Goal: Task Accomplishment & Management: Complete application form

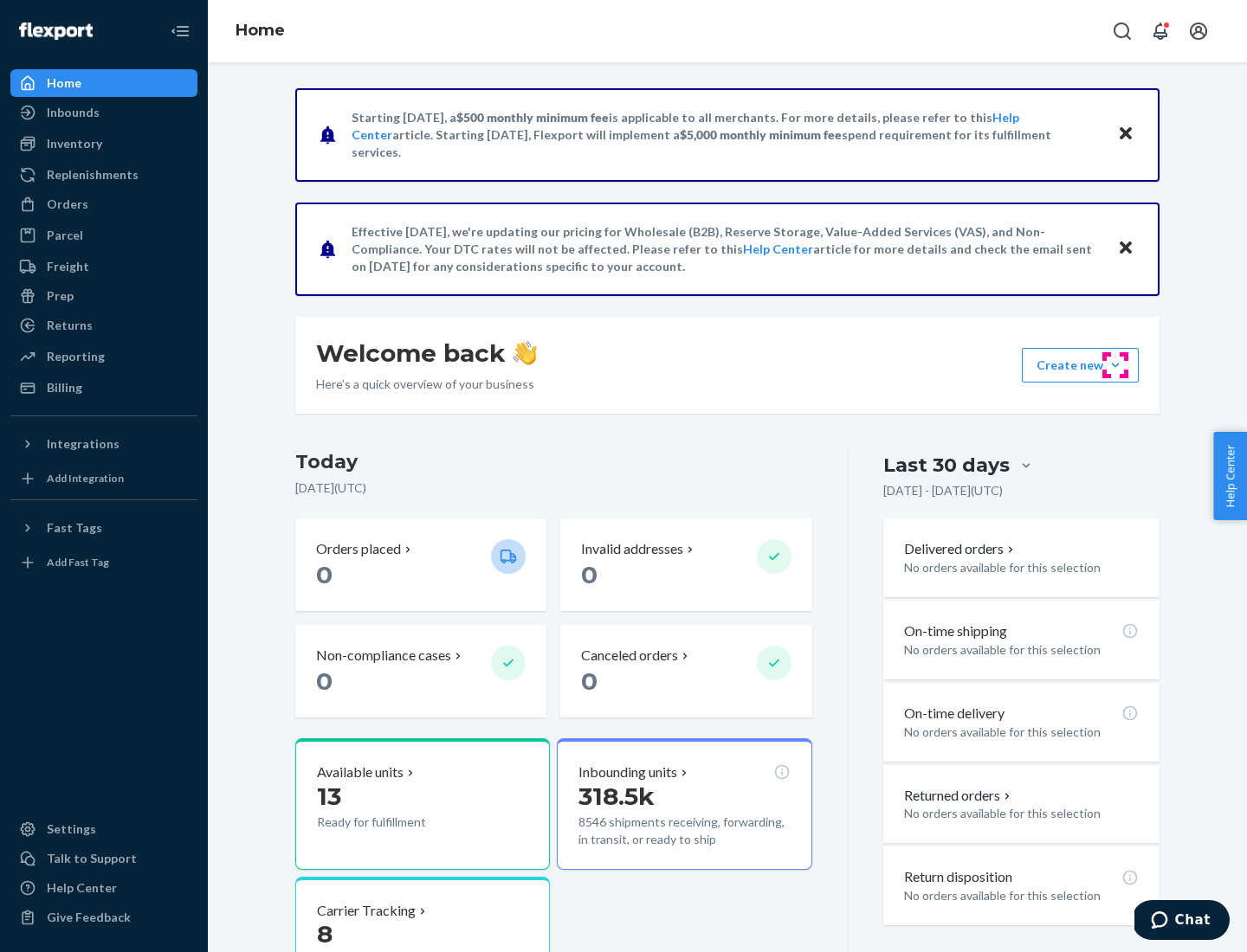
click at [1116, 365] on button "Create new Create new inbound Create new order Create new product" at bounding box center [1080, 365] width 117 height 34
click at [104, 112] on div "Inbounds" at bounding box center [103, 112] width 184 height 24
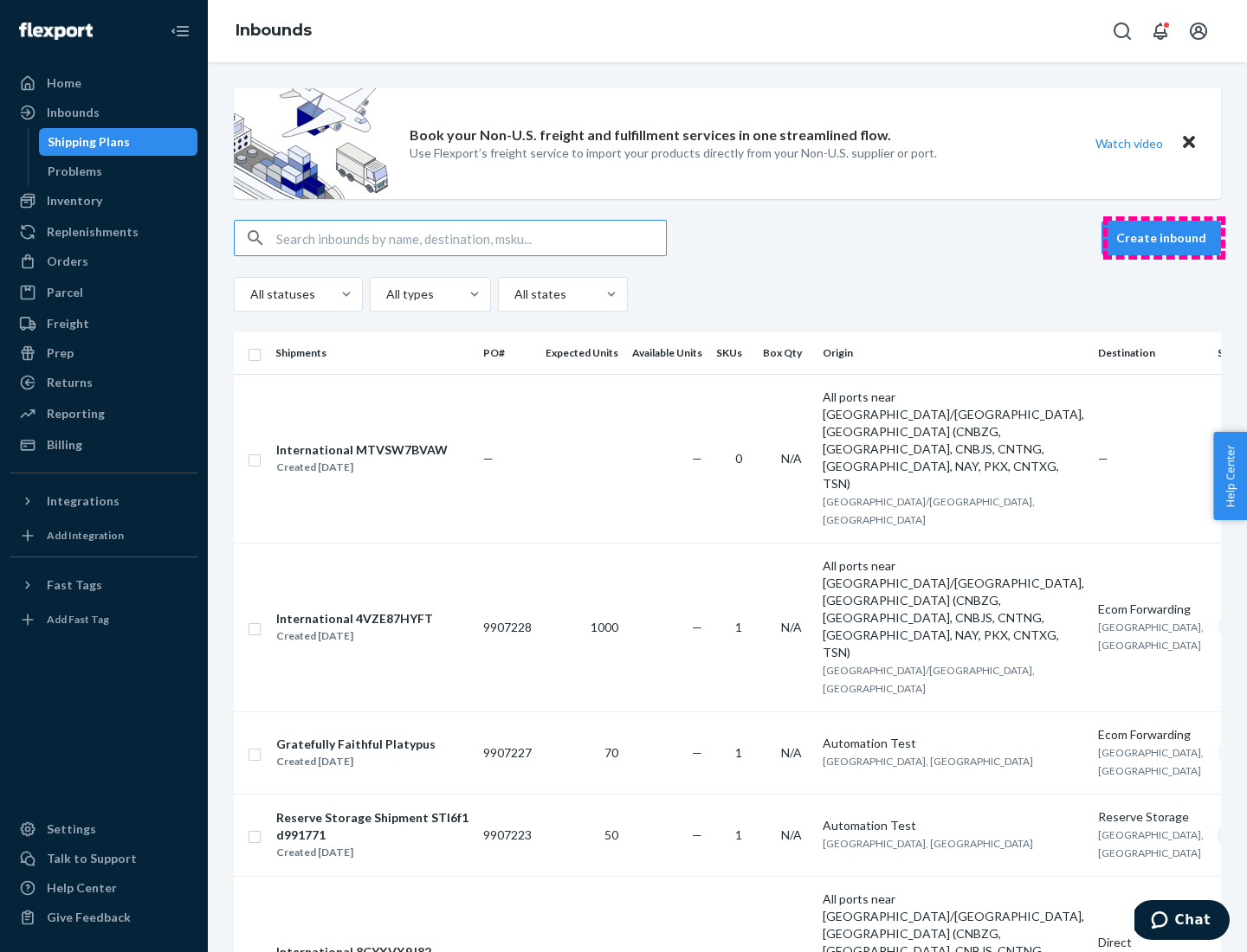
click at [1164, 238] on button "Create inbound" at bounding box center [1162, 238] width 120 height 34
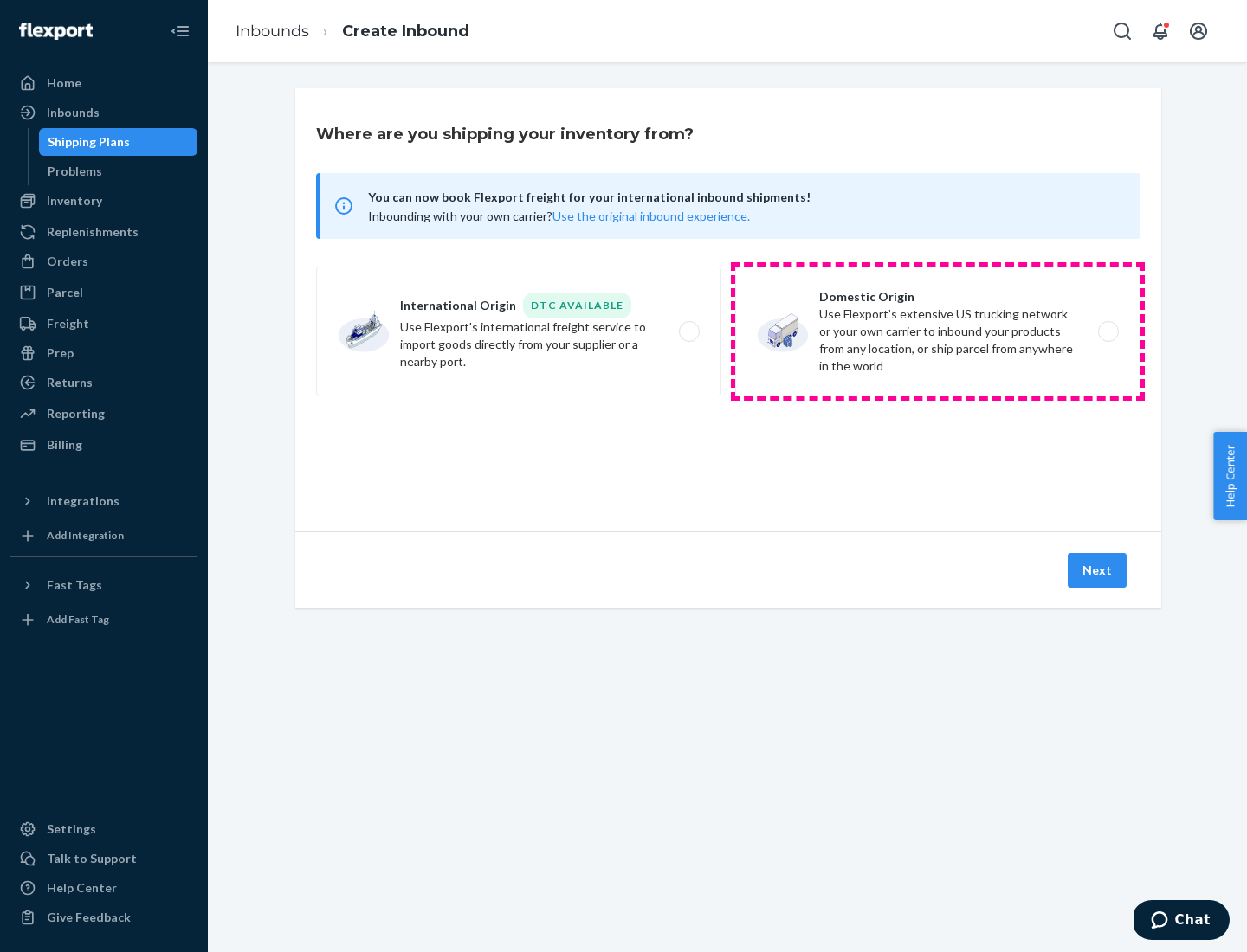
click at [938, 332] on label "Domestic Origin Use Flexport’s extensive US trucking network or your own carrie…" at bounding box center [937, 331] width 405 height 130
click at [1107, 332] on input "Domestic Origin Use Flexport’s extensive US trucking network or your own carrie…" at bounding box center [1113, 332] width 11 height 11
radio input "true"
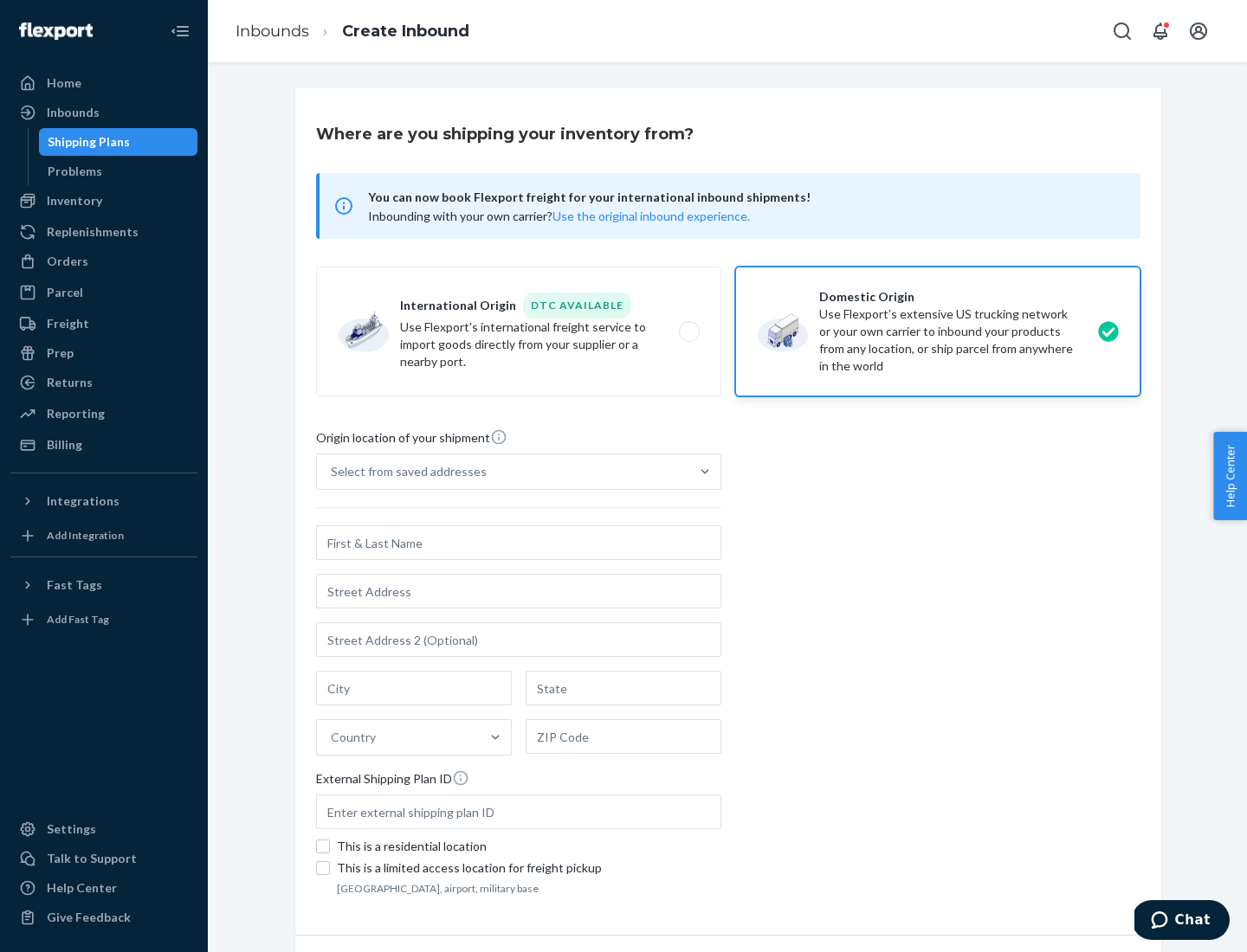
click at [404, 472] on div "Select from saved addresses" at bounding box center [409, 471] width 156 height 17
click at [333, 472] on input "Select from saved addresses" at bounding box center [332, 471] width 2 height 17
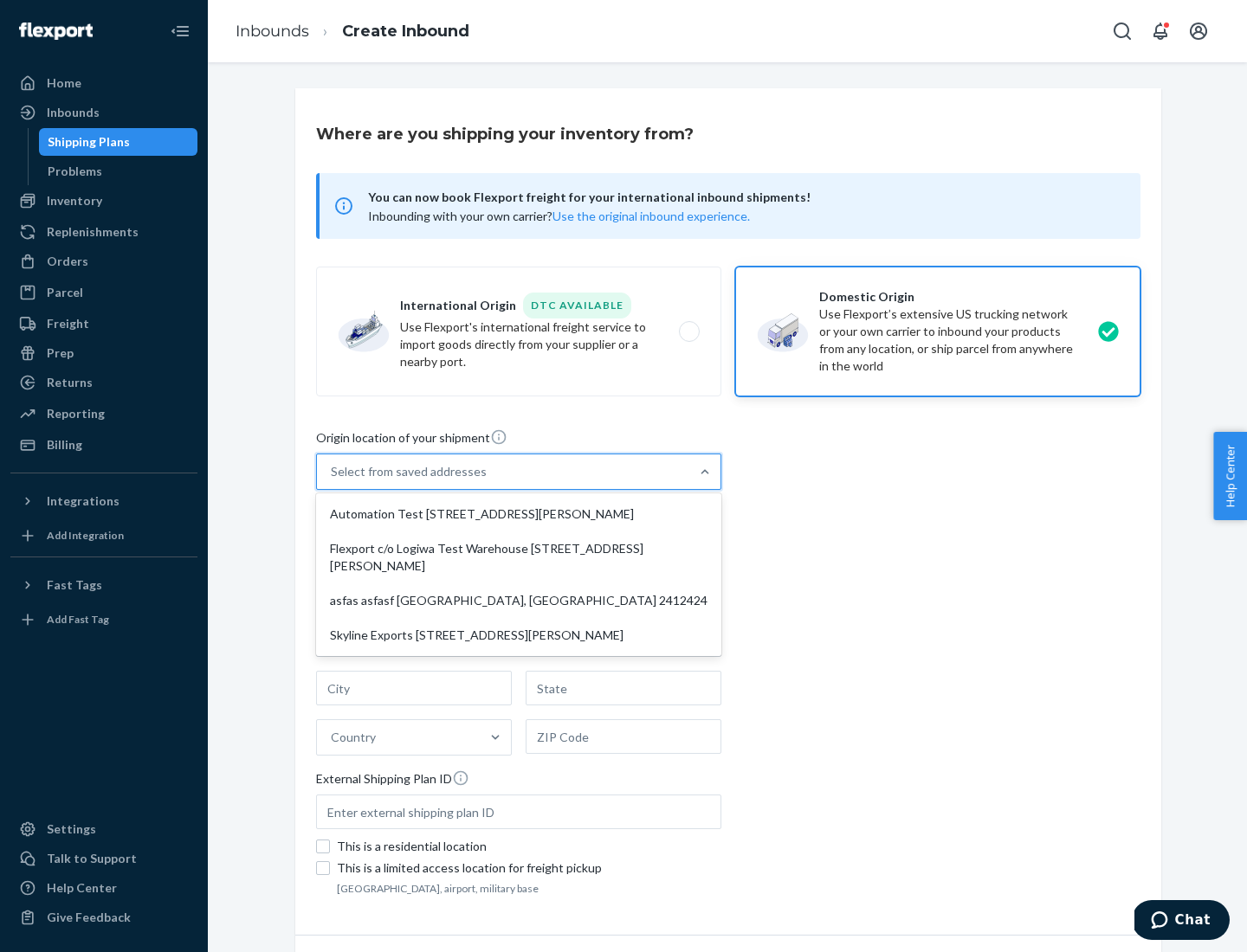
scroll to position [7, 0]
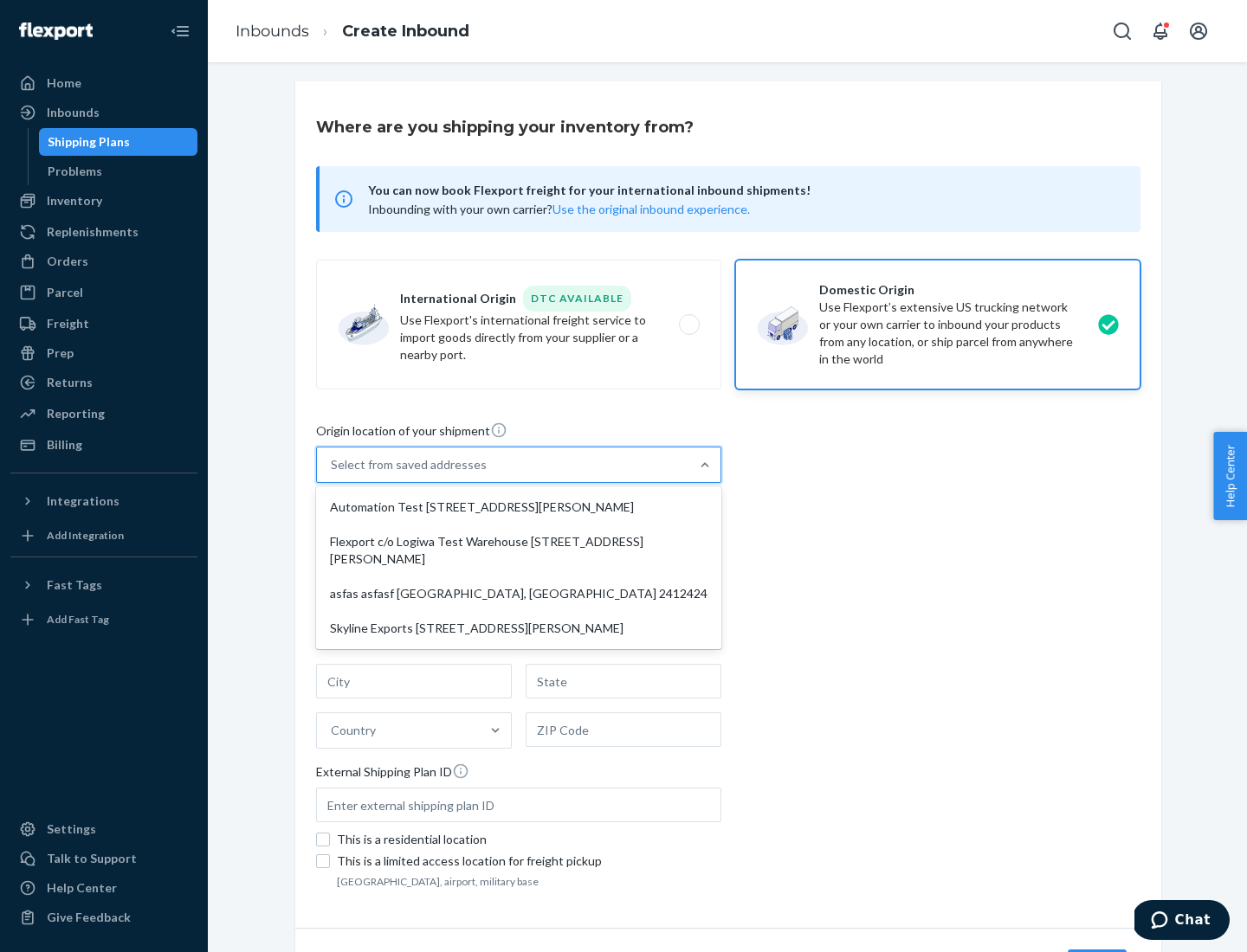
click at [518, 507] on div "Automation Test [STREET_ADDRESS][PERSON_NAME]" at bounding box center [519, 507] width 399 height 34
click at [333, 474] on input "option Automation Test [STREET_ADDRESS][PERSON_NAME] focused, 1 of 4. 4 results…" at bounding box center [332, 465] width 2 height 17
type input "Automation Test"
type input "9th Floor"
type input "[GEOGRAPHIC_DATA]"
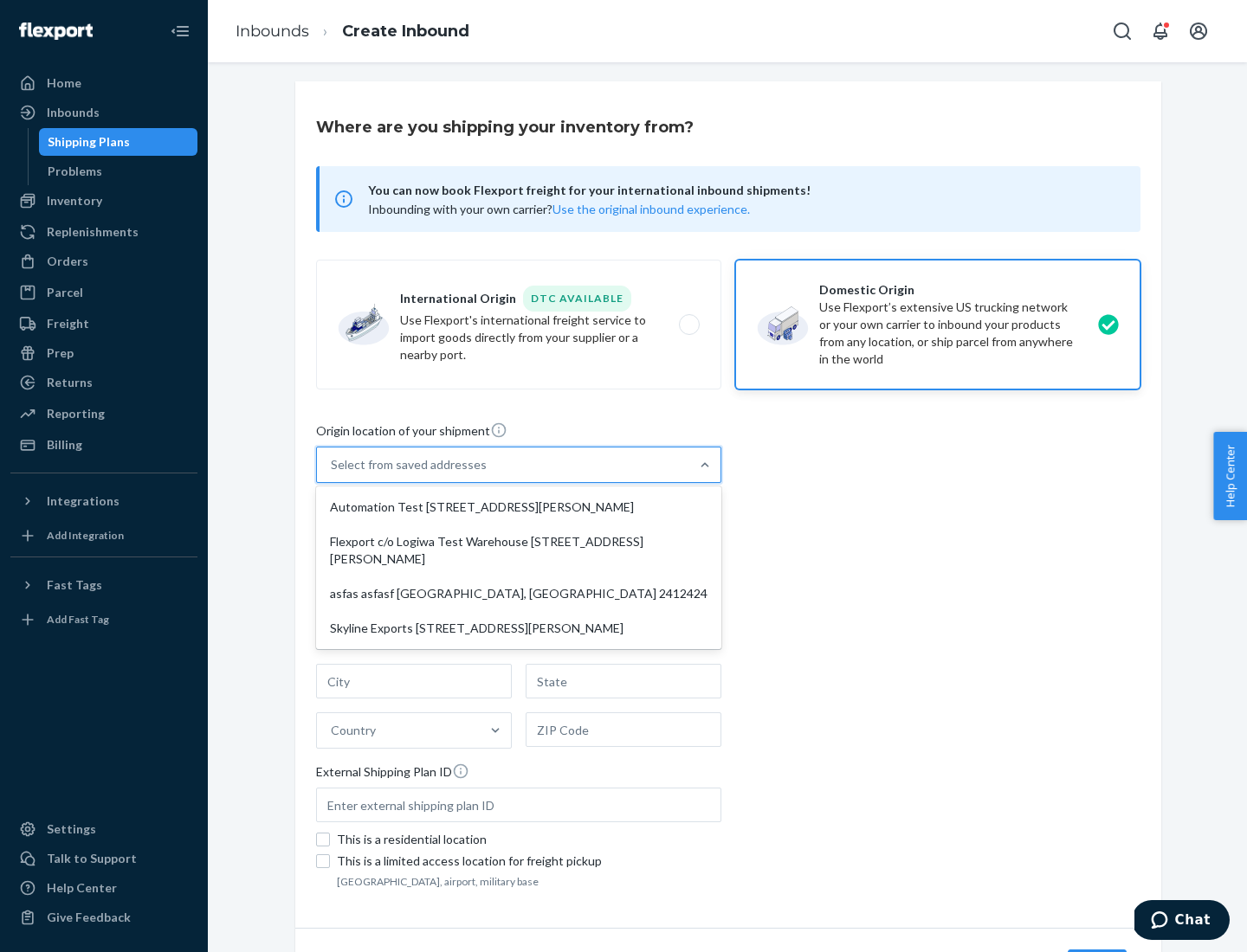
type input "CA"
type input "94104"
type input "[STREET_ADDRESS][PERSON_NAME]"
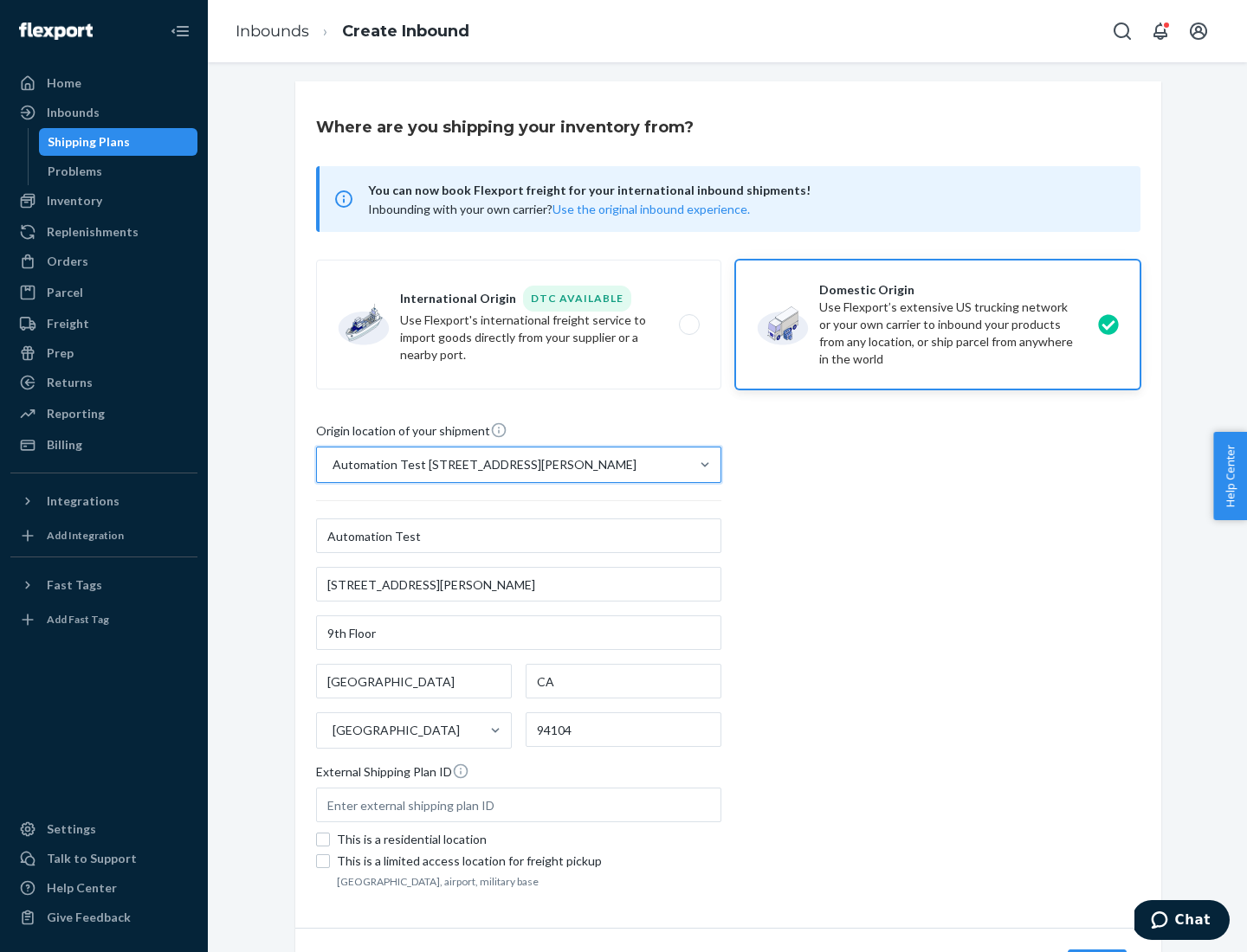
scroll to position [101, 0]
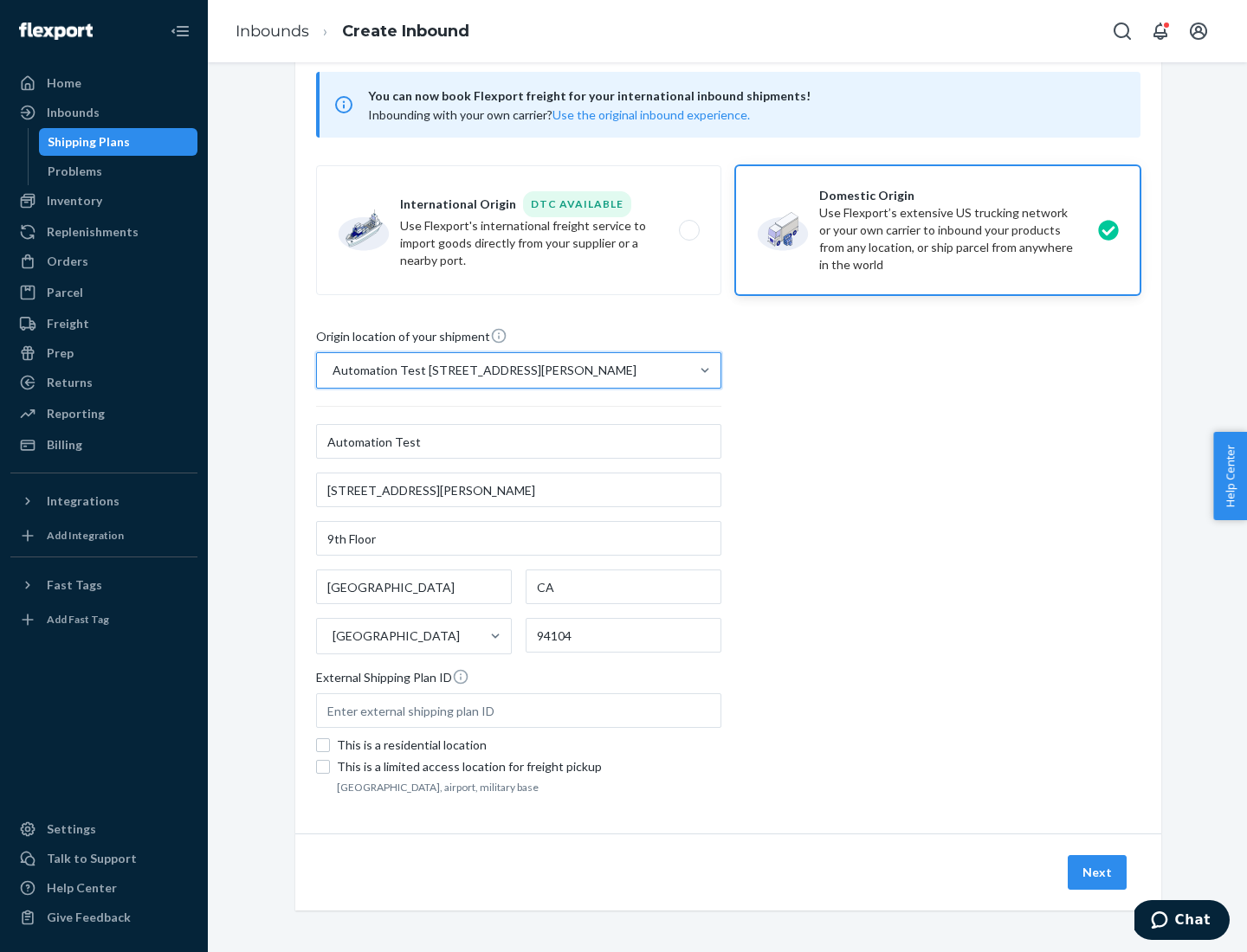
click at [1098, 872] on button "Next" at bounding box center [1097, 872] width 59 height 34
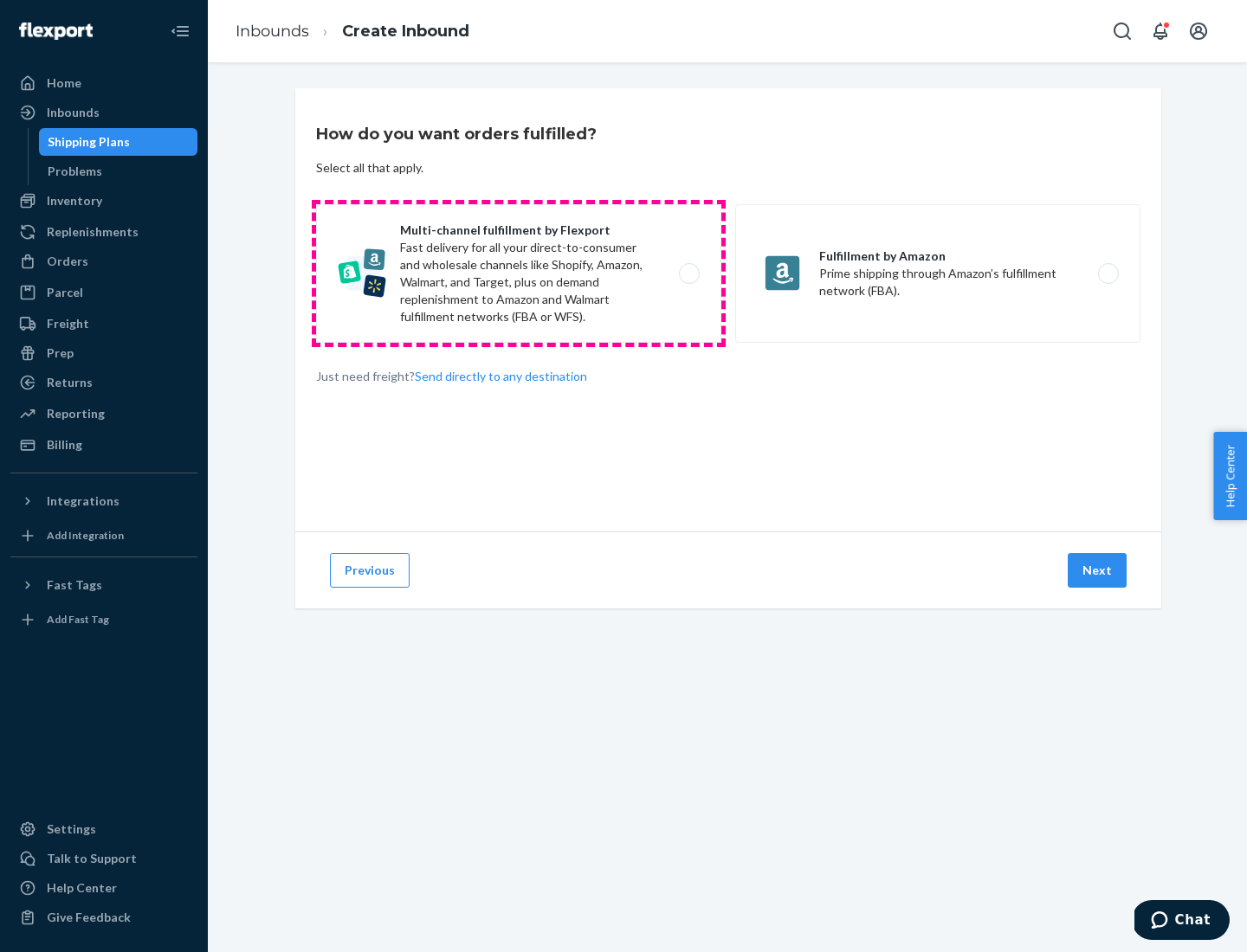
click at [518, 274] on label "Multi-channel fulfillment by Flexport Fast delivery for all your direct-to-cons…" at bounding box center [518, 274] width 405 height 139
click at [689, 274] on input "Multi-channel fulfillment by Flexport Fast delivery for all your direct-to-cons…" at bounding box center [694, 274] width 11 height 11
radio input "true"
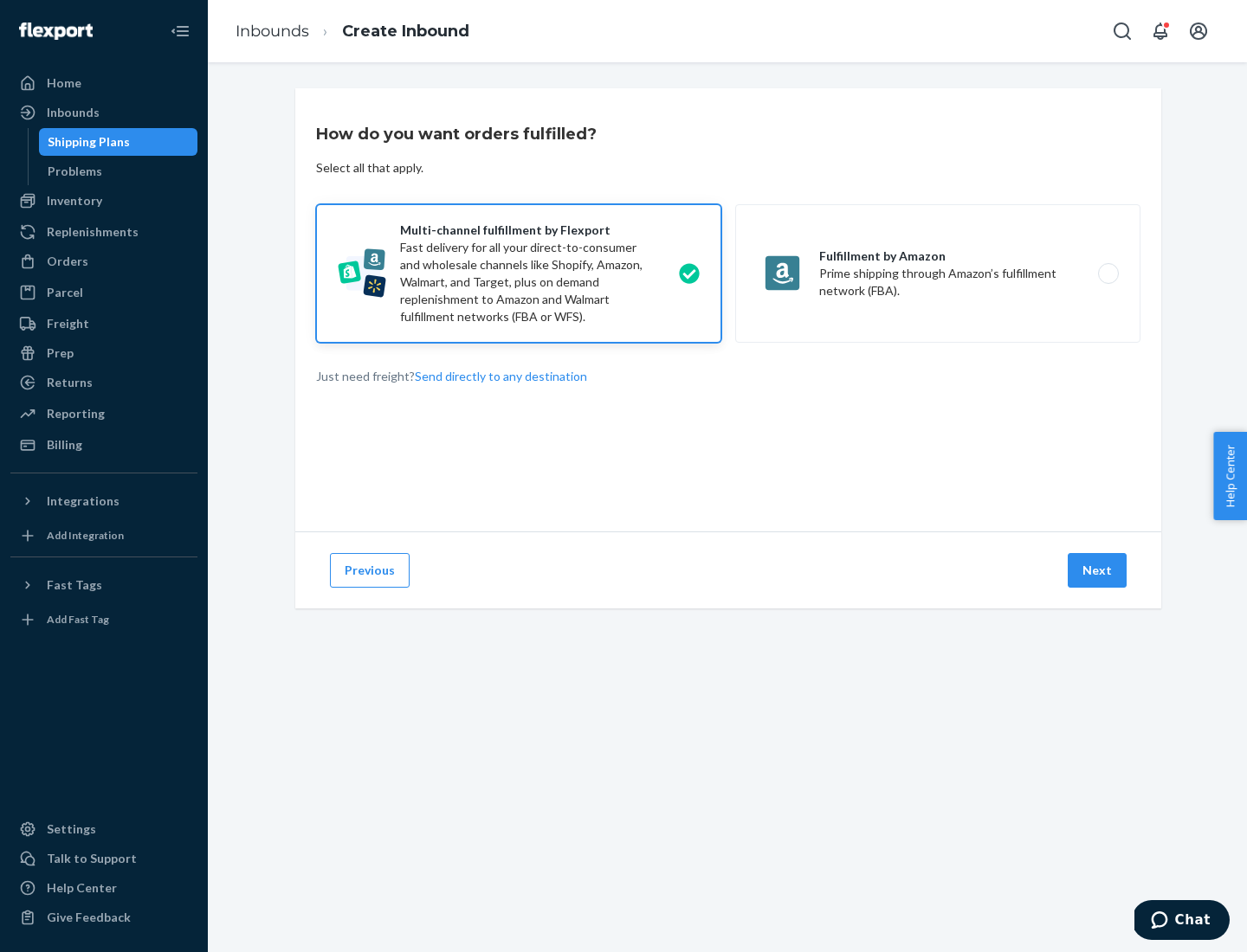
click at [1098, 571] on button "Next" at bounding box center [1097, 571] width 59 height 34
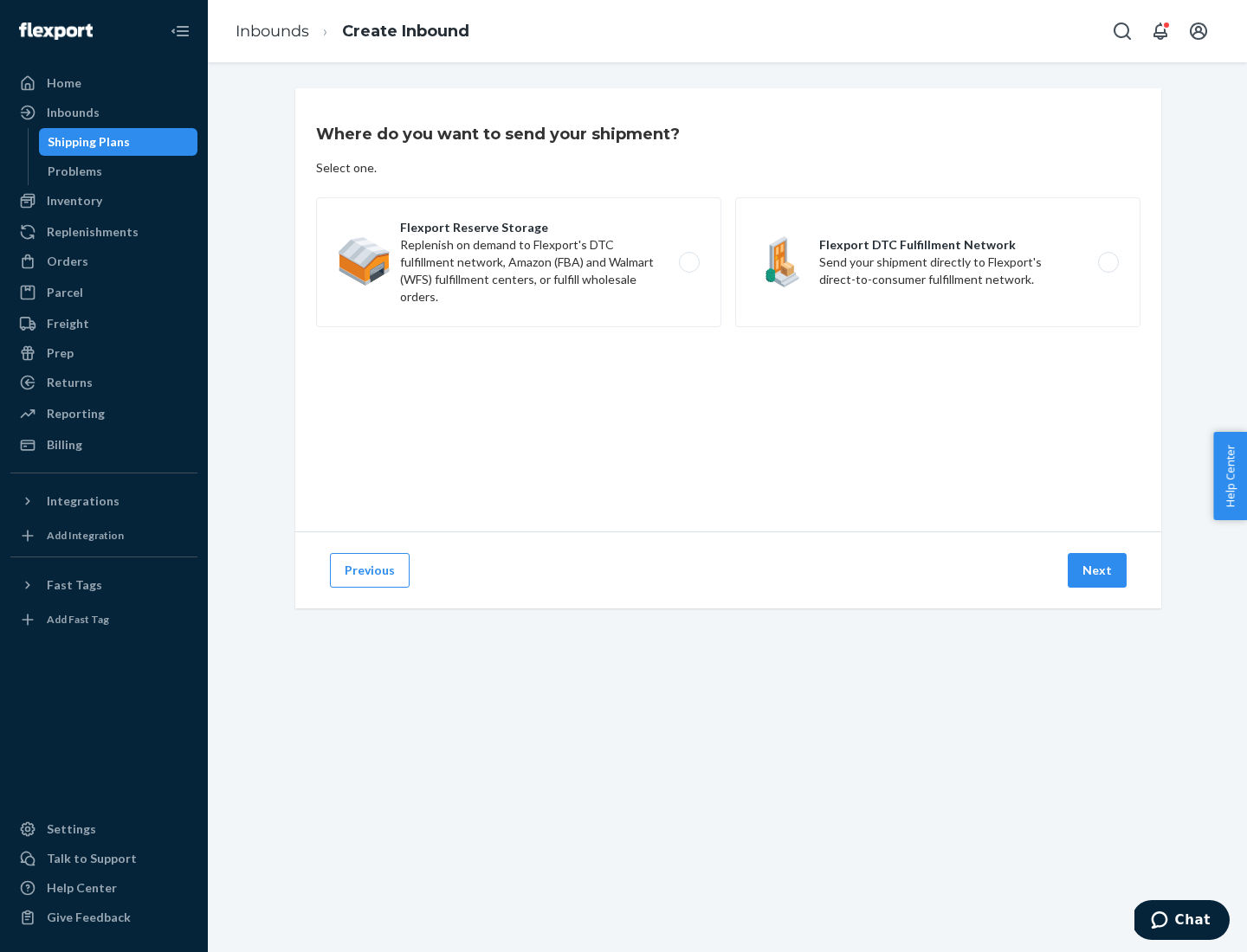
click at [938, 263] on label "Flexport DTC Fulfillment Network Send your shipment directly to Flexport's dire…" at bounding box center [937, 262] width 405 height 130
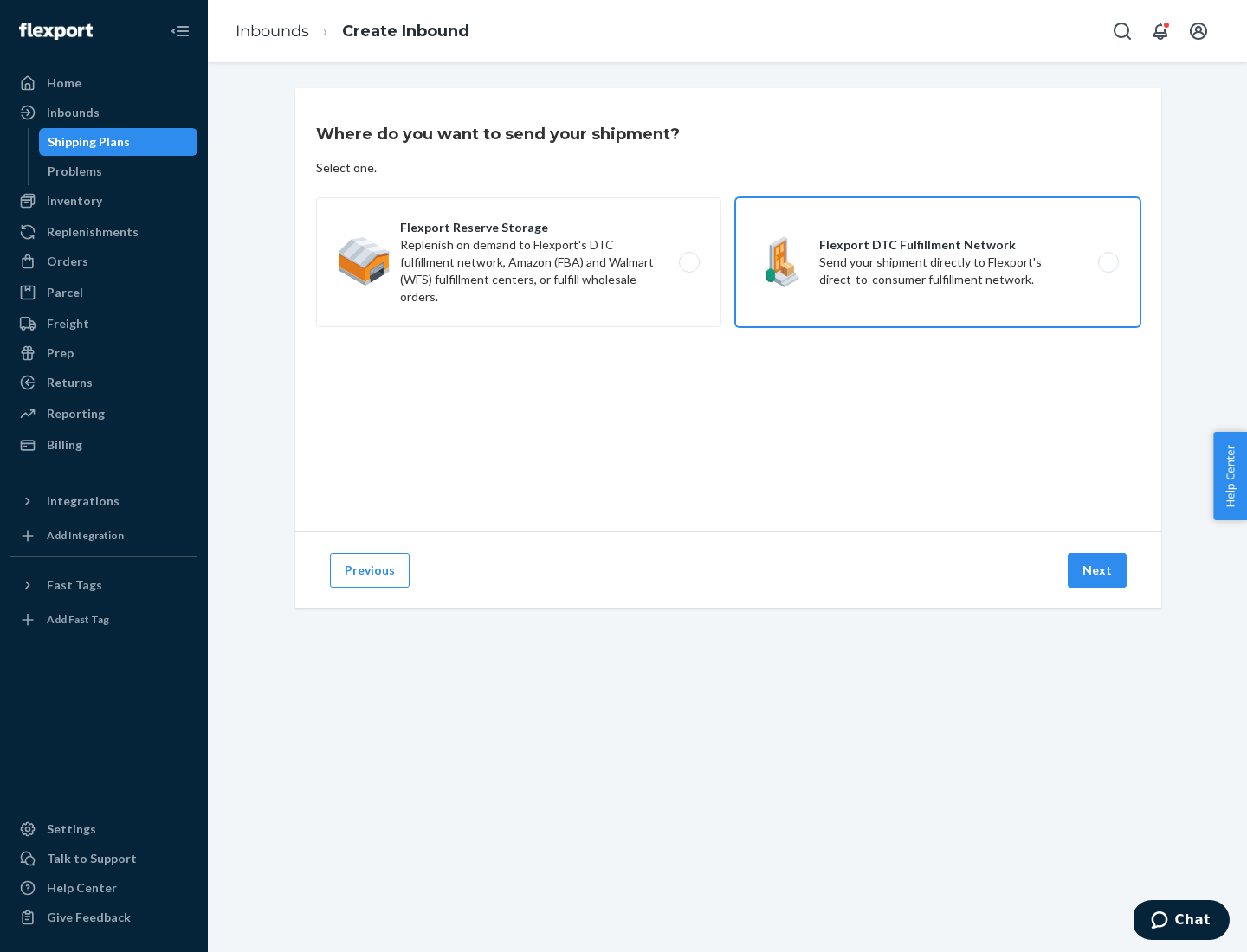
click at [1107, 263] on input "Flexport DTC Fulfillment Network Send your shipment directly to Flexport's dire…" at bounding box center [1113, 263] width 11 height 11
radio input "true"
click at [1098, 571] on button "Next" at bounding box center [1097, 571] width 59 height 34
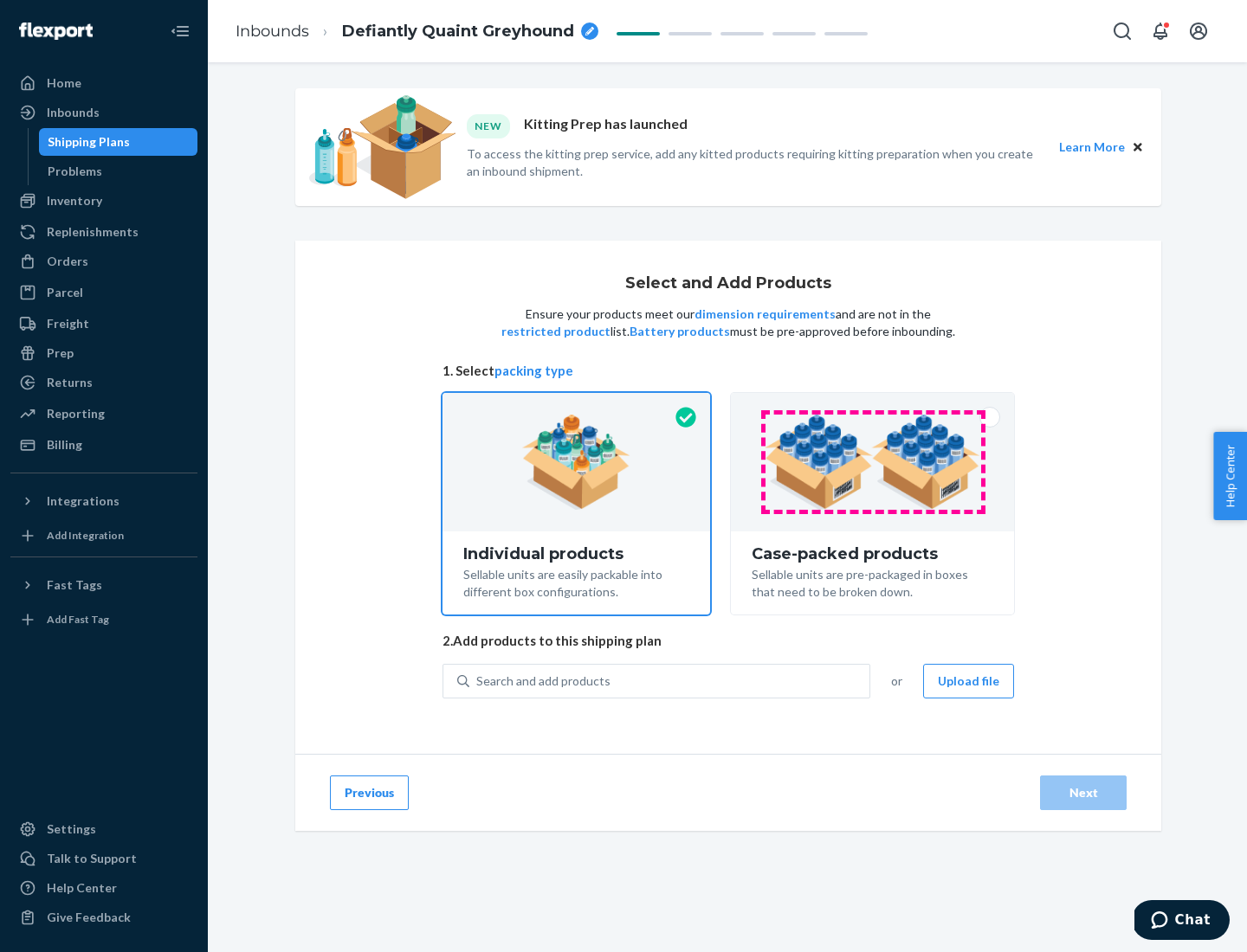
click at [873, 462] on img at bounding box center [873, 462] width 216 height 95
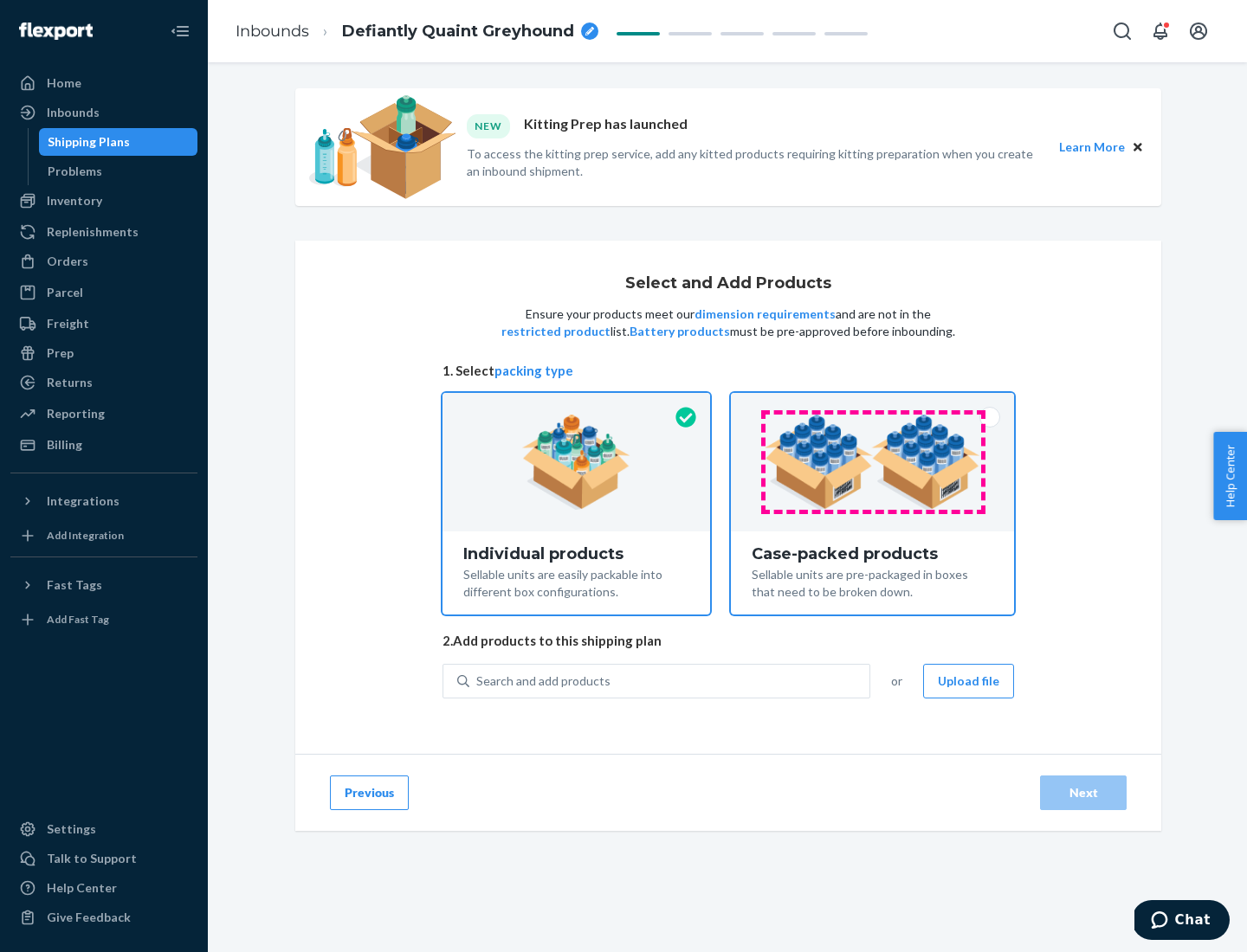
click at [873, 404] on input "Case-packed products Sellable units are pre-packaged in boxes that need to be b…" at bounding box center [873, 399] width 11 height 11
radio input "true"
radio input "false"
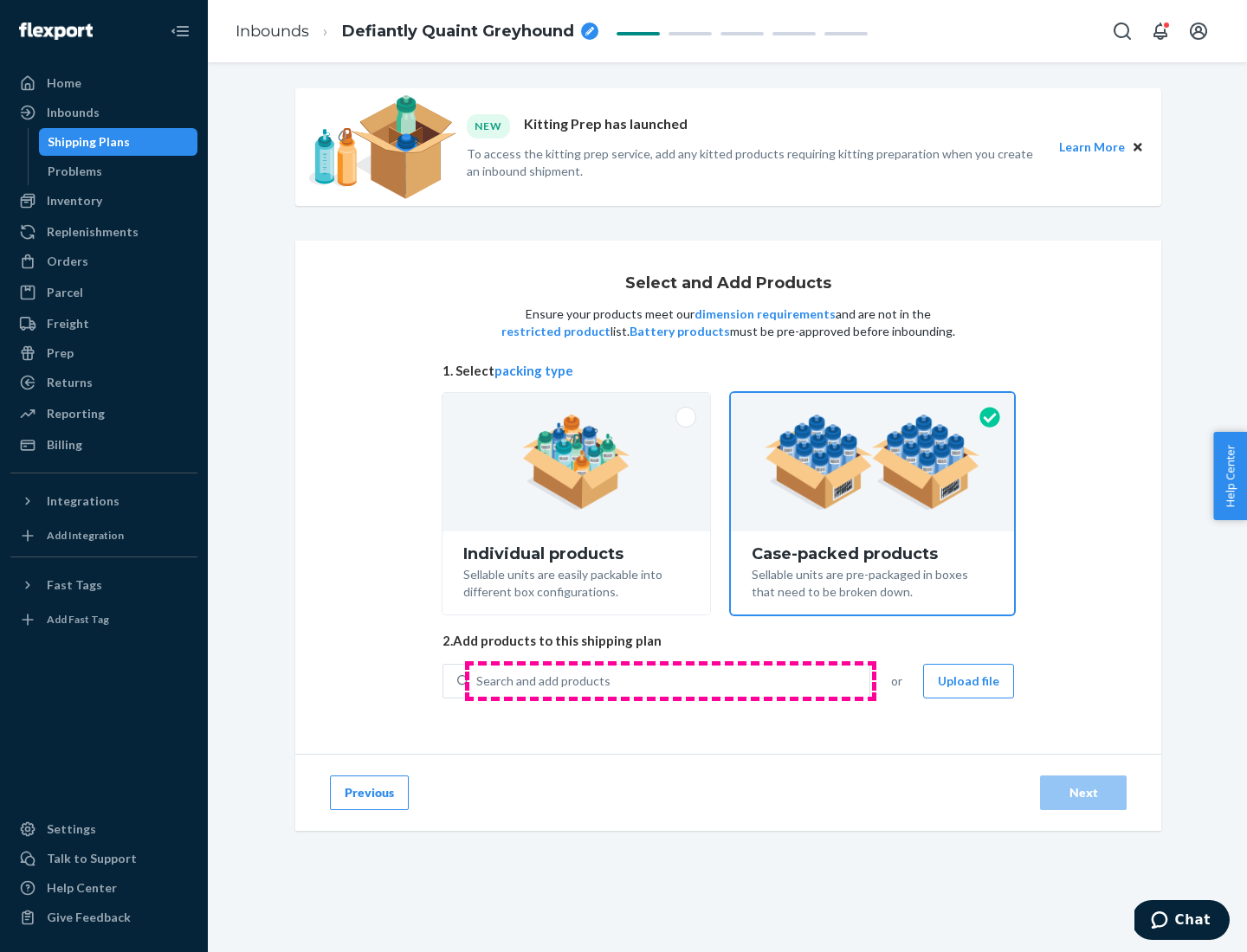
click at [671, 680] on div "Search and add products" at bounding box center [670, 681] width 401 height 31
click at [478, 680] on input "Search and add products" at bounding box center [478, 681] width 2 height 17
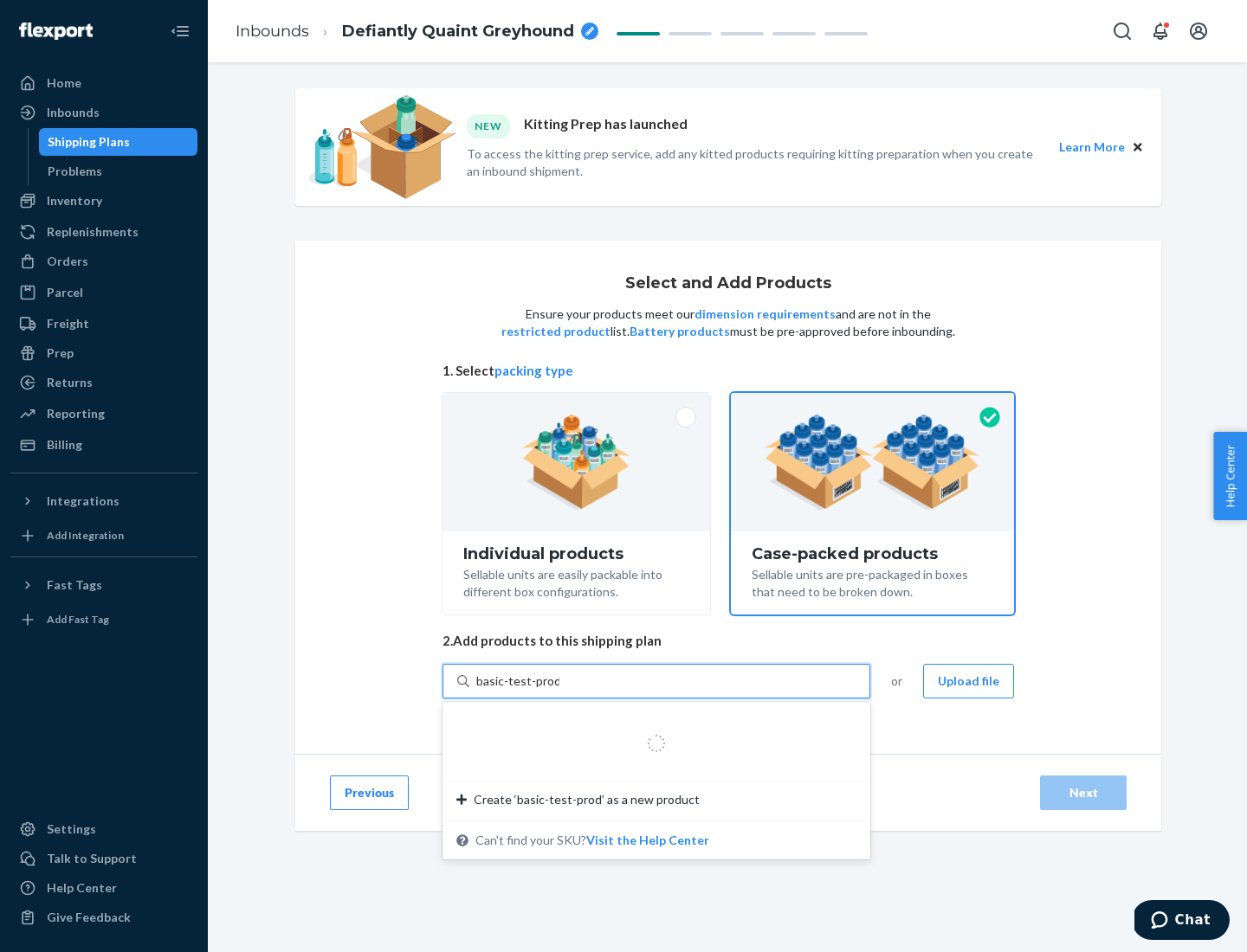
type input "basic-test-product-1"
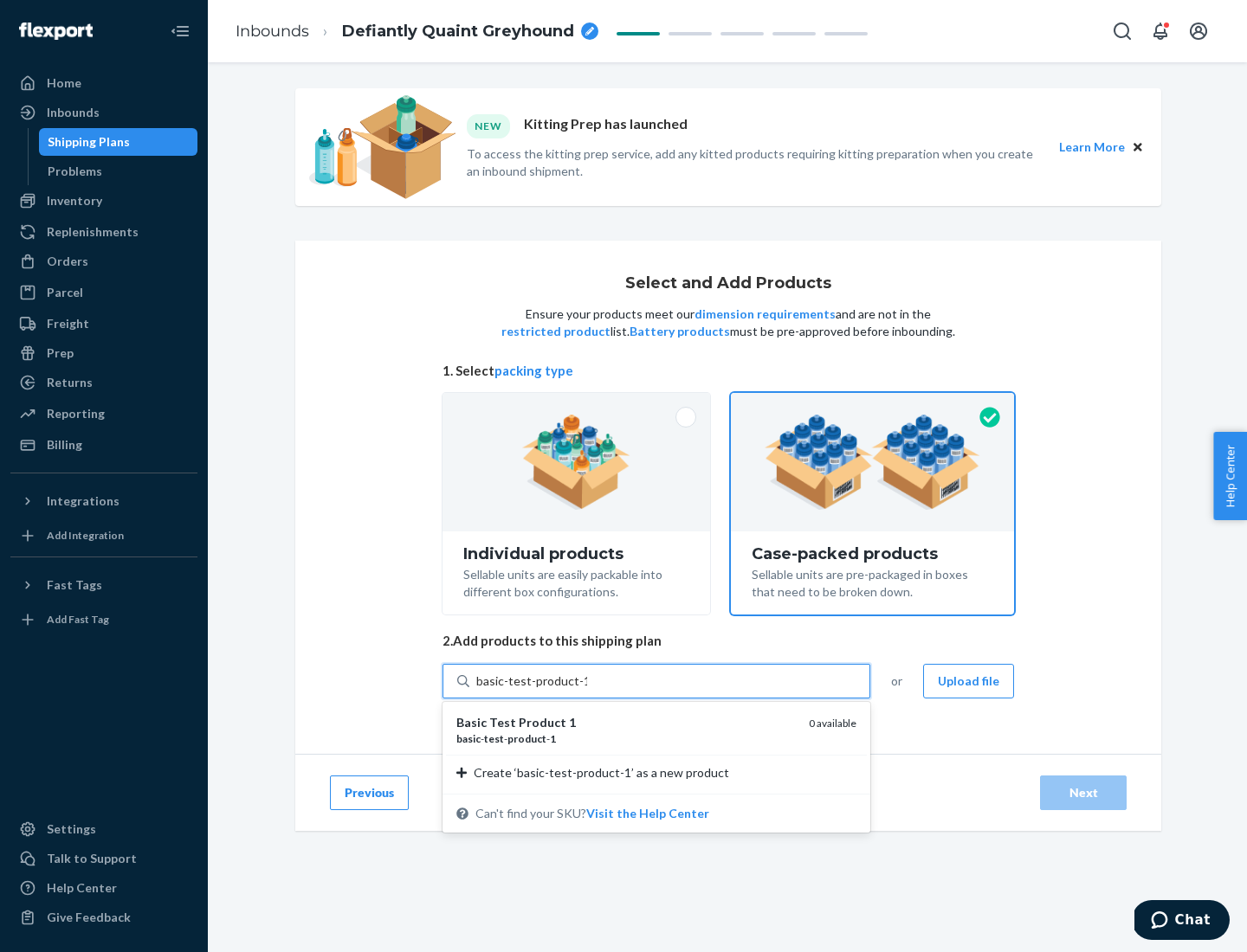
click at [626, 738] on div "basic - test - product - 1" at bounding box center [626, 739] width 339 height 14
click at [587, 690] on input "basic-test-product-1" at bounding box center [532, 681] width 111 height 17
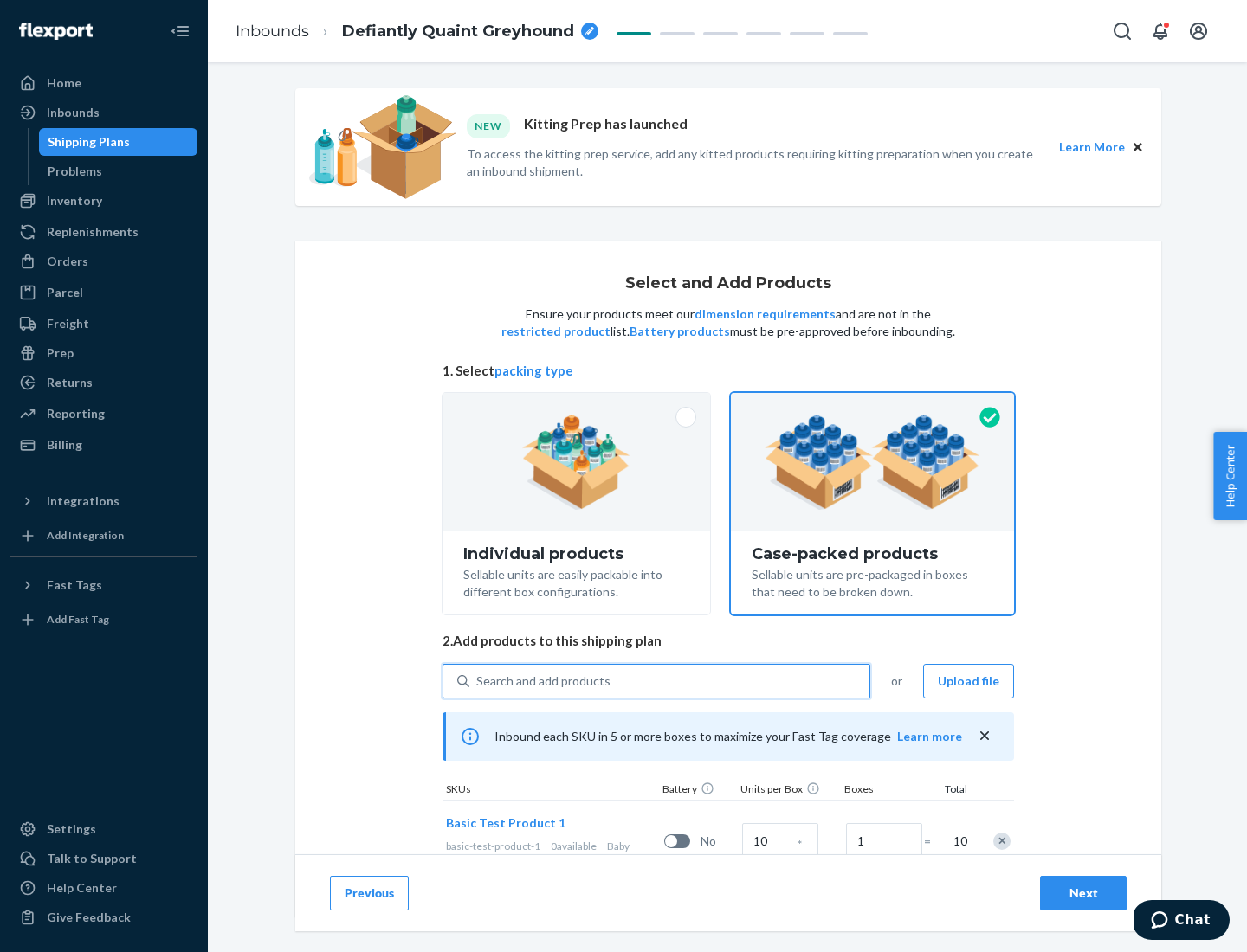
scroll to position [63, 0]
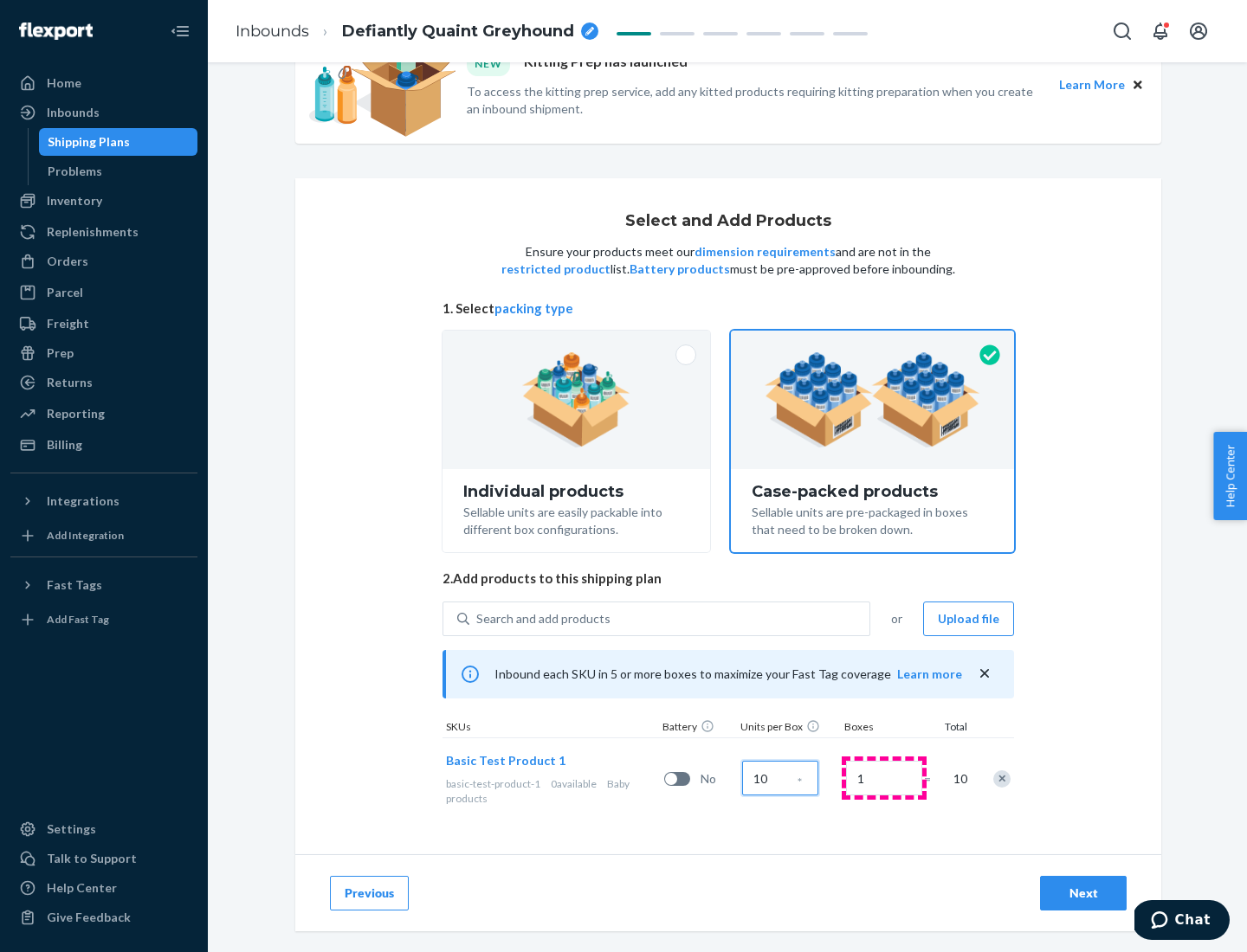
type input "10"
type input "7"
click at [1084, 893] on div "Next" at bounding box center [1083, 893] width 57 height 17
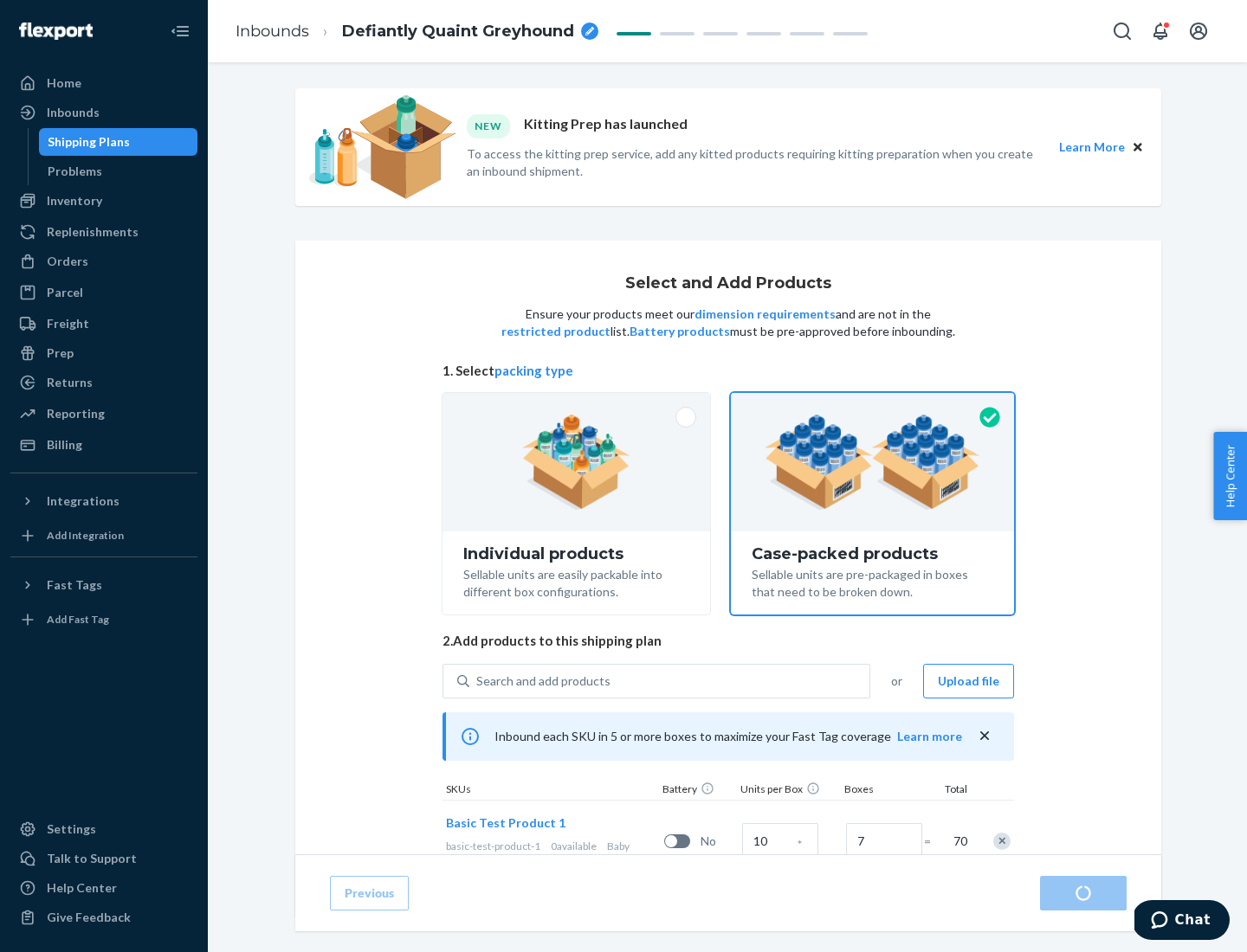
radio input "true"
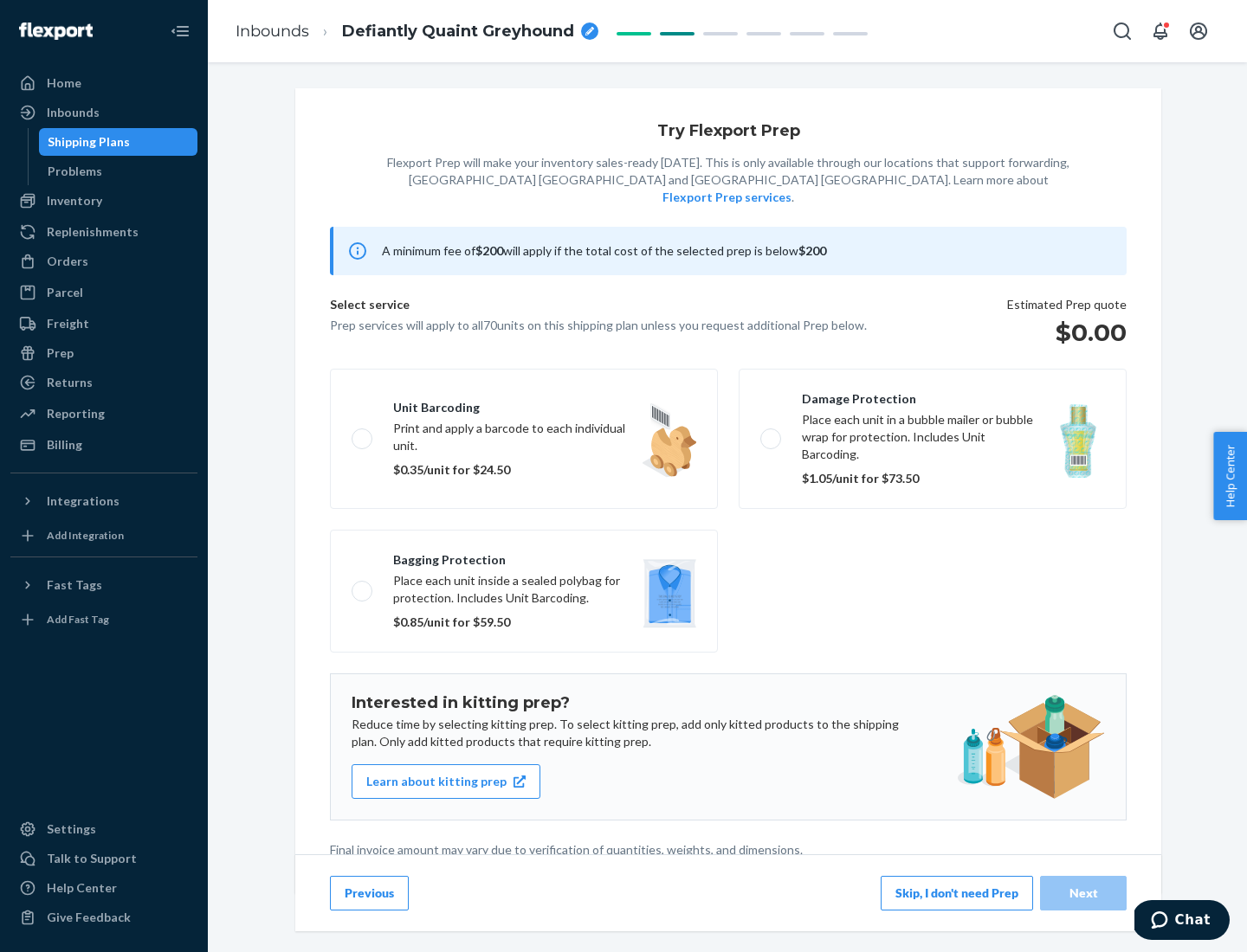
scroll to position [5, 0]
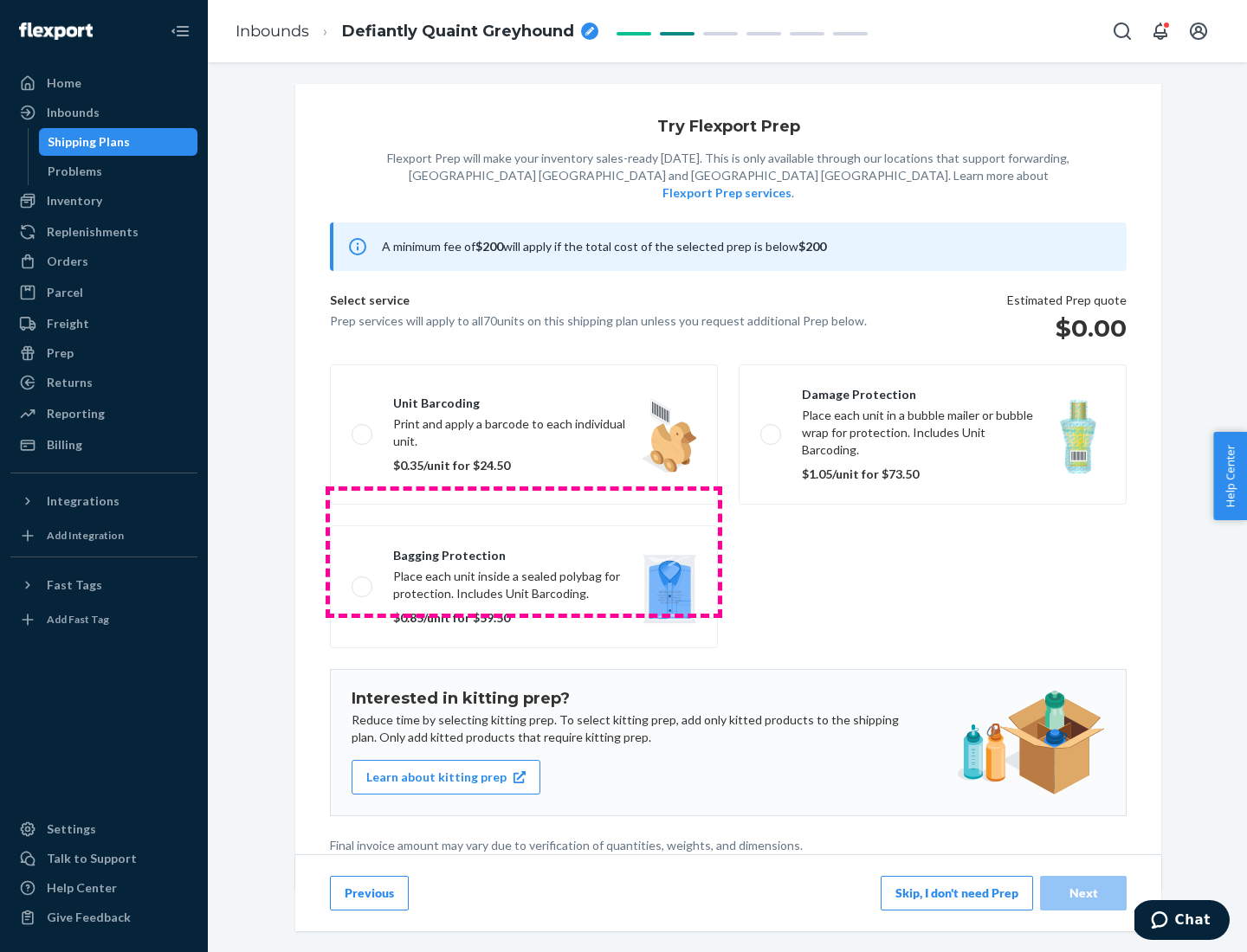
click at [524, 552] on label "Bagging protection Place each unit inside a sealed polybag for protection. Incl…" at bounding box center [524, 587] width 388 height 123
click at [362, 581] on input "Bagging protection Place each unit inside a sealed polybag for protection. Incl…" at bounding box center [357, 586] width 11 height 11
checkbox input "true"
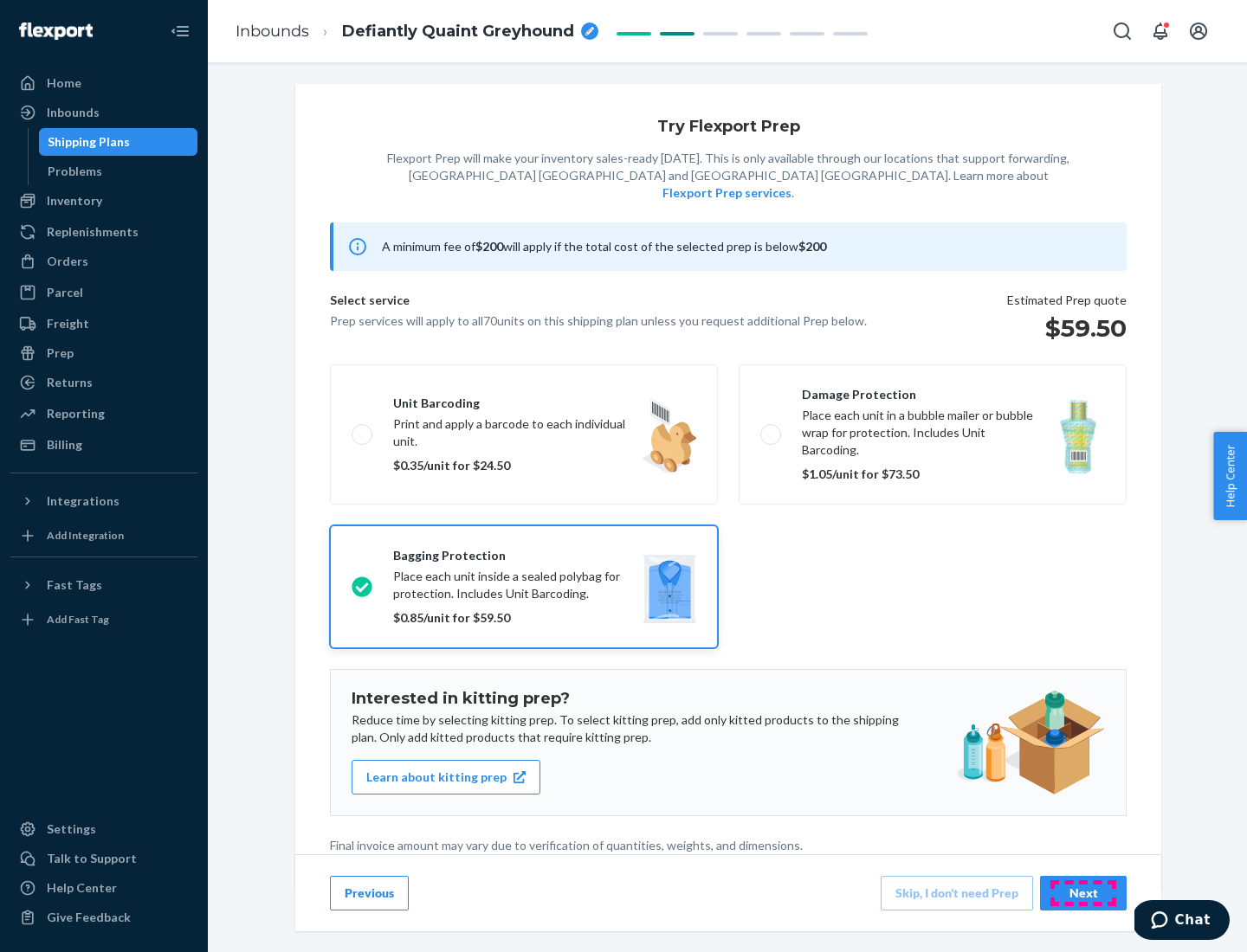
click at [1084, 892] on div "Next" at bounding box center [1083, 893] width 57 height 17
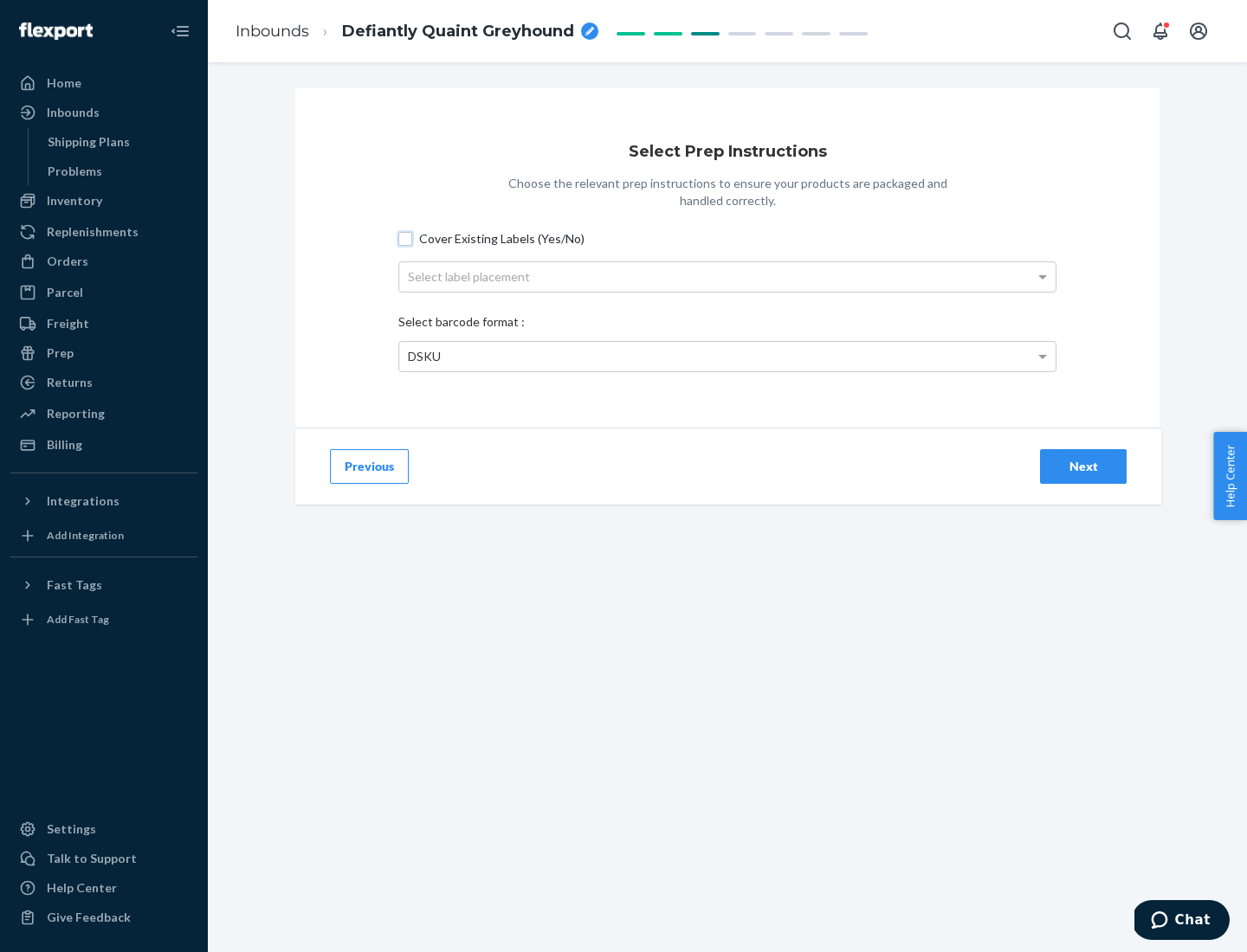
click at [405, 238] on input "Cover Existing Labels (Yes/No)" at bounding box center [405, 238] width 14 height 14
checkbox input "true"
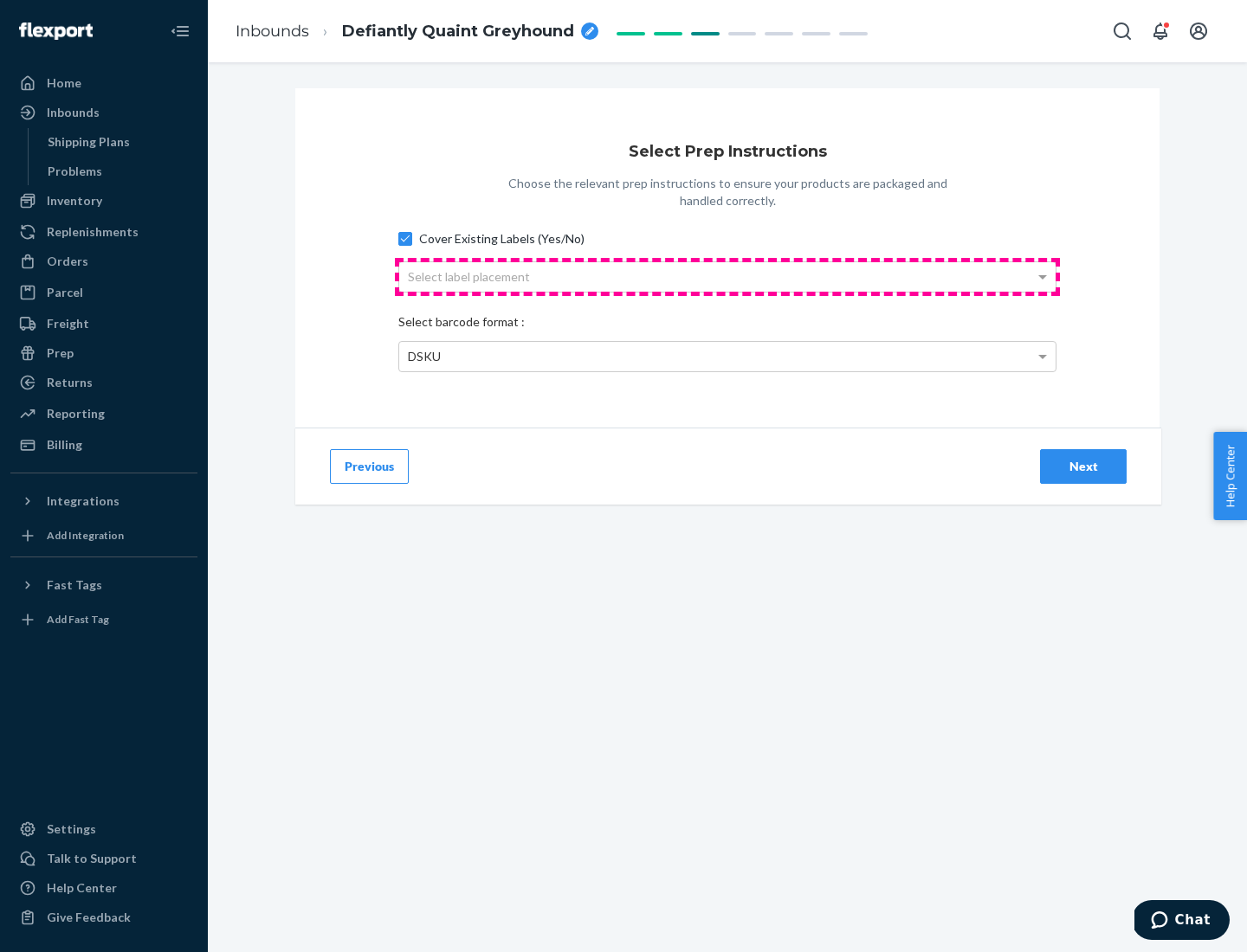
click at [728, 276] on div "Select label placement" at bounding box center [728, 277] width 656 height 29
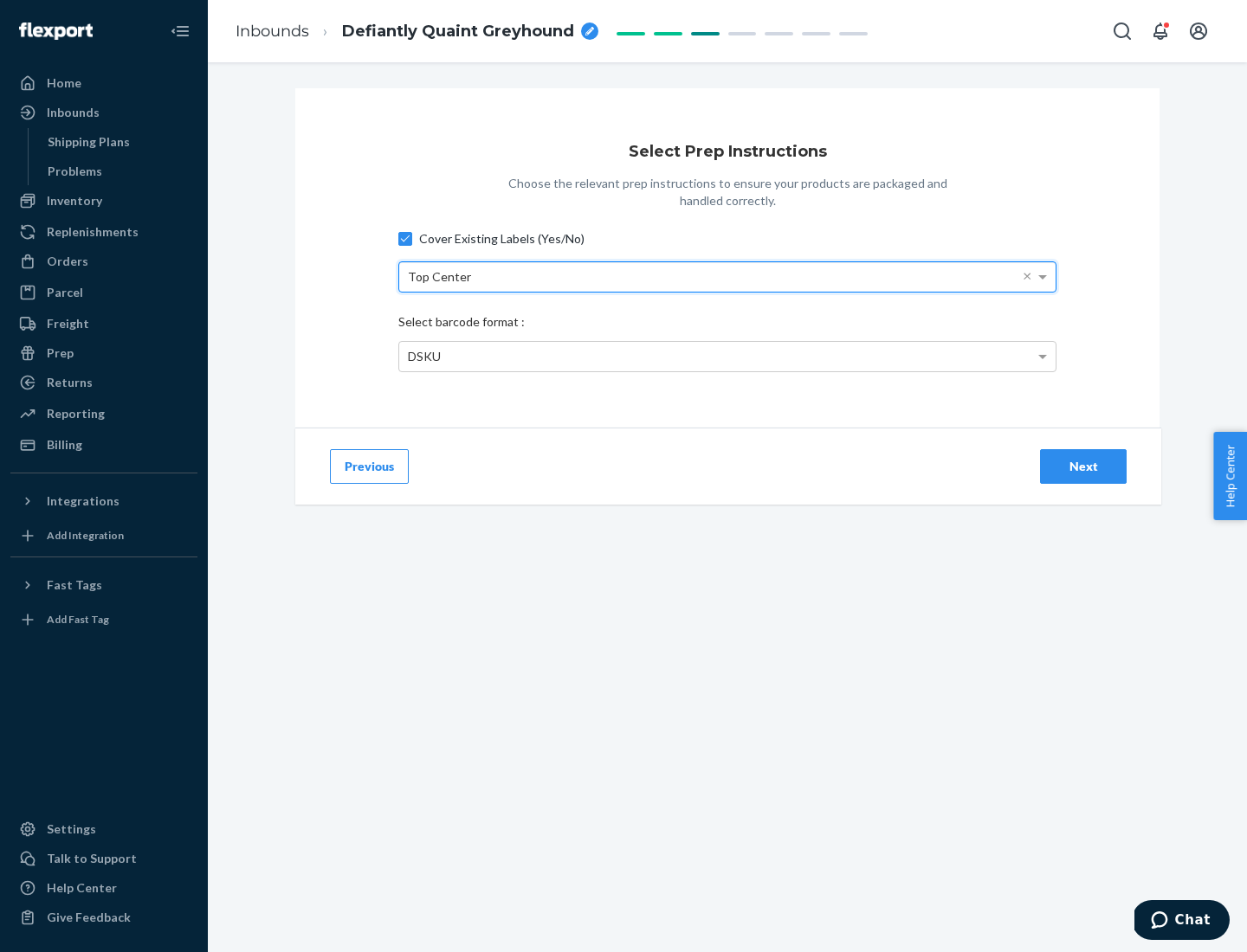
click at [728, 356] on div "DSKU" at bounding box center [728, 357] width 656 height 29
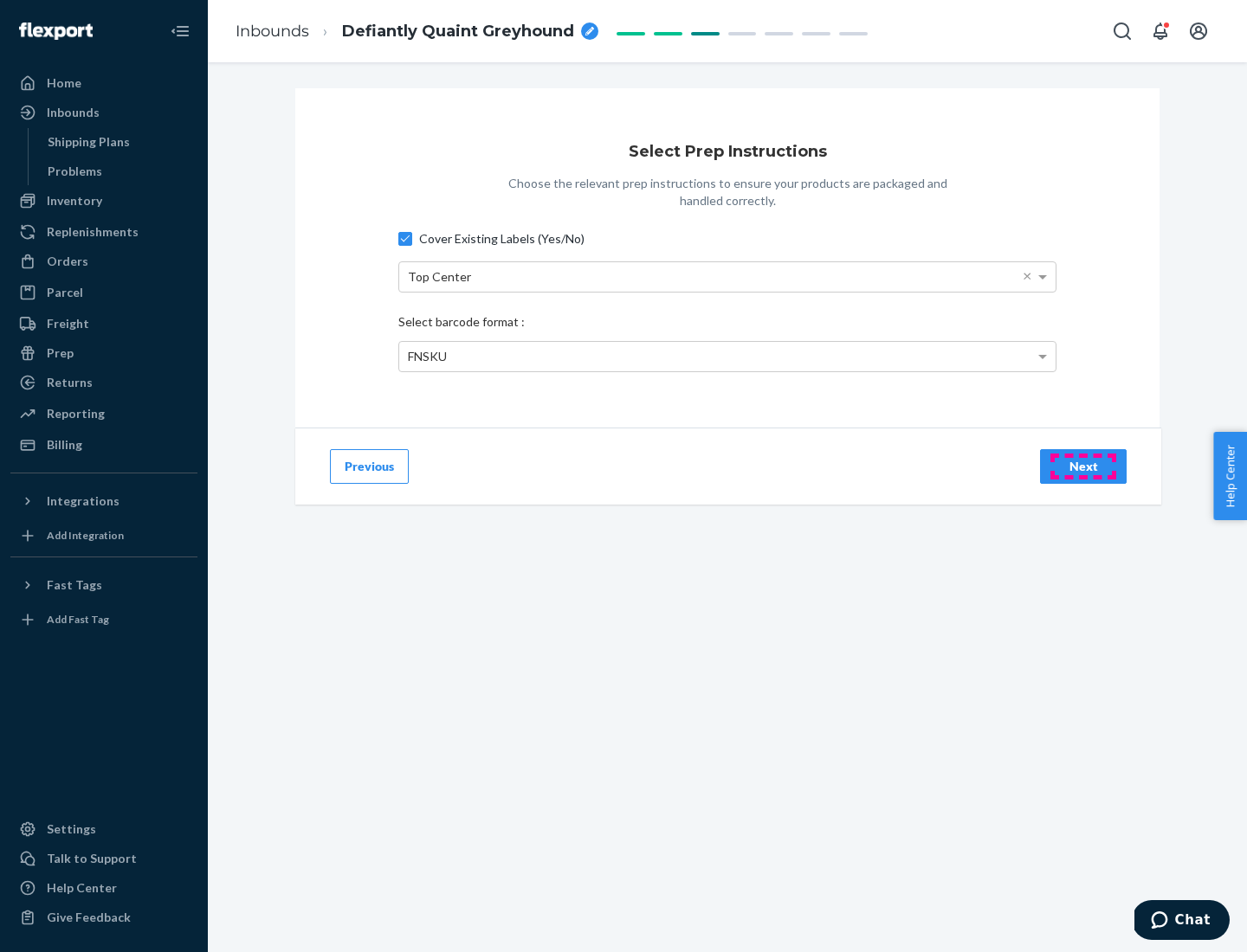
click at [1084, 466] on div "Next" at bounding box center [1083, 466] width 57 height 17
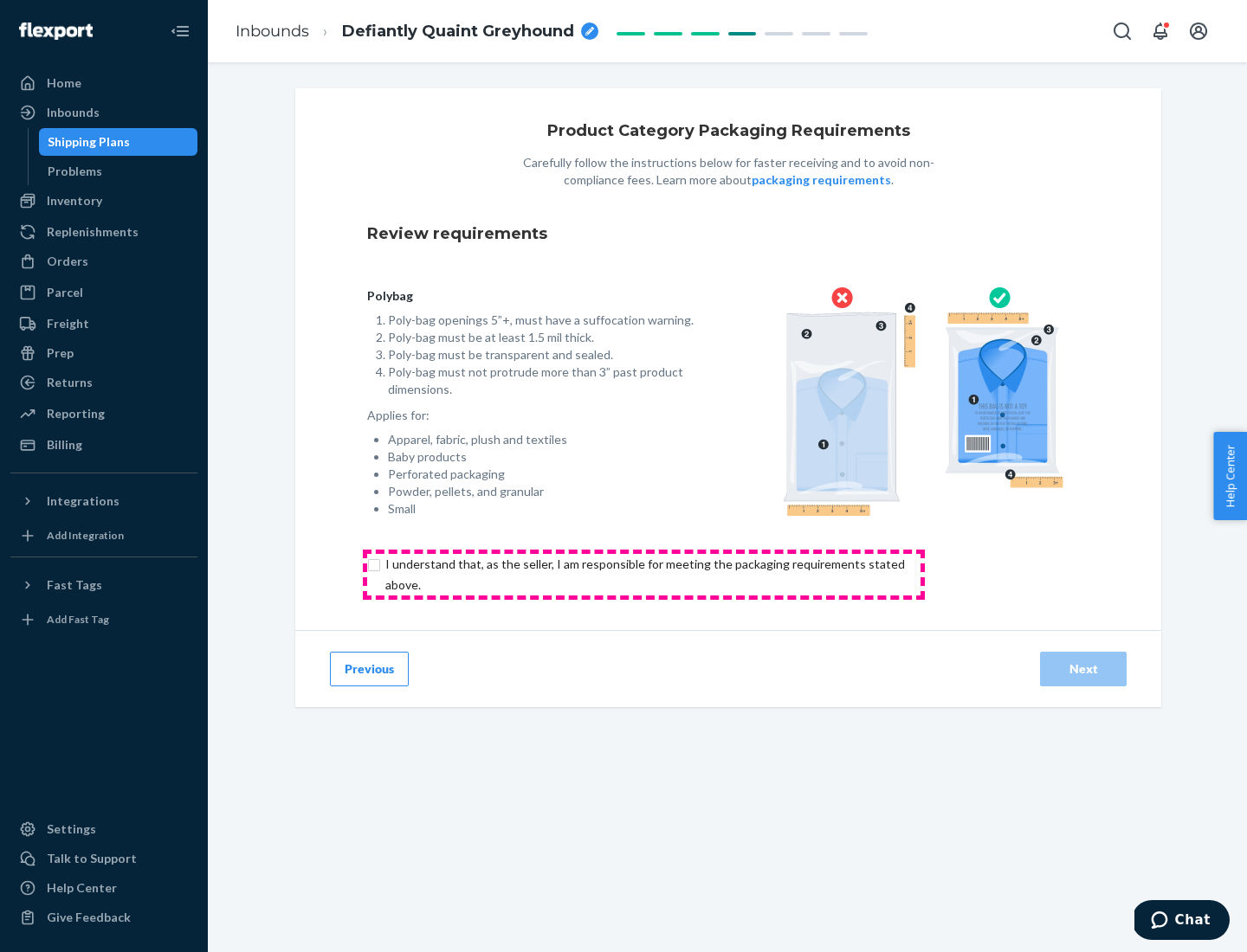
click at [643, 574] on input "checkbox" at bounding box center [655, 575] width 576 height 42
checkbox input "true"
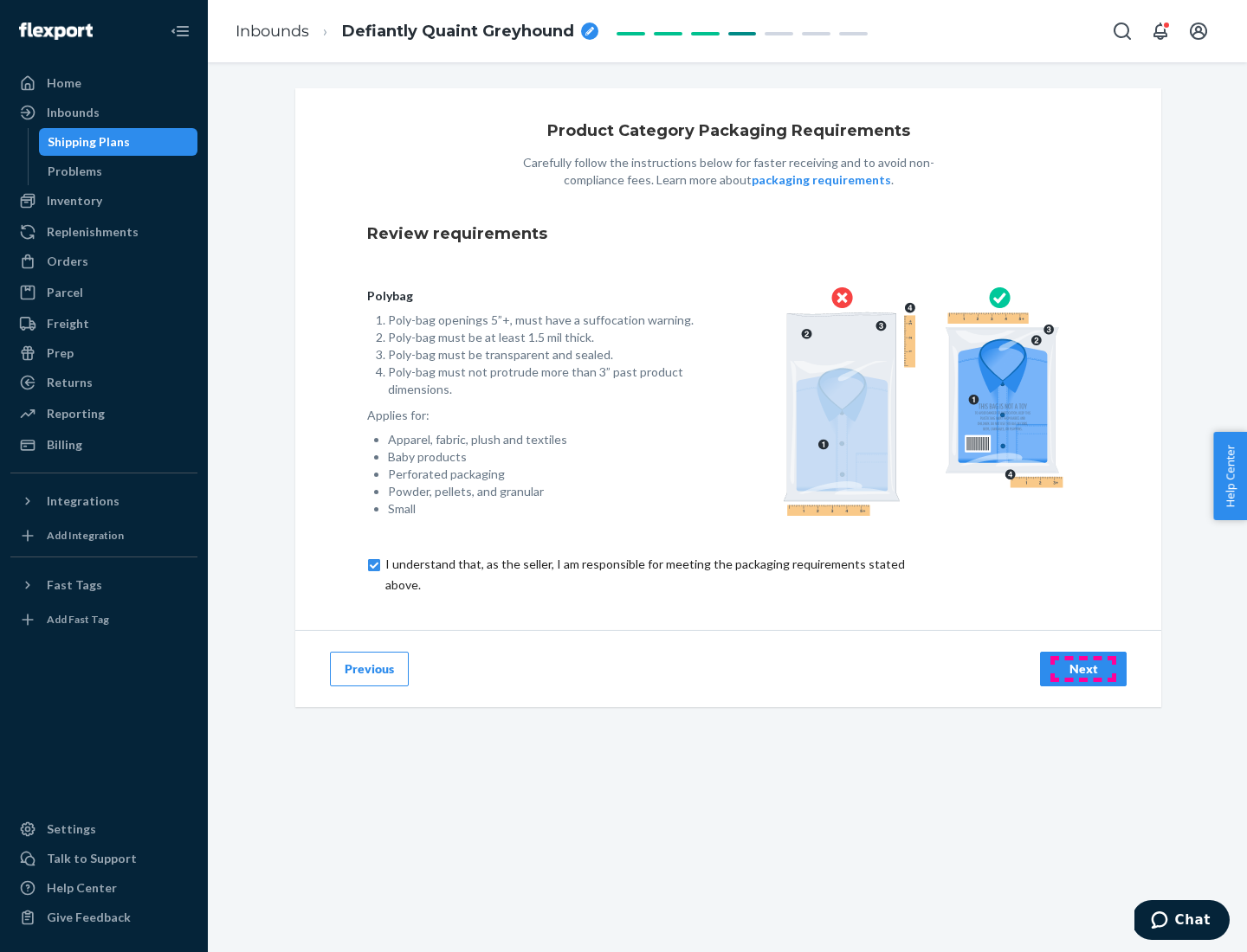
click at [1084, 668] on div "Next" at bounding box center [1083, 668] width 57 height 17
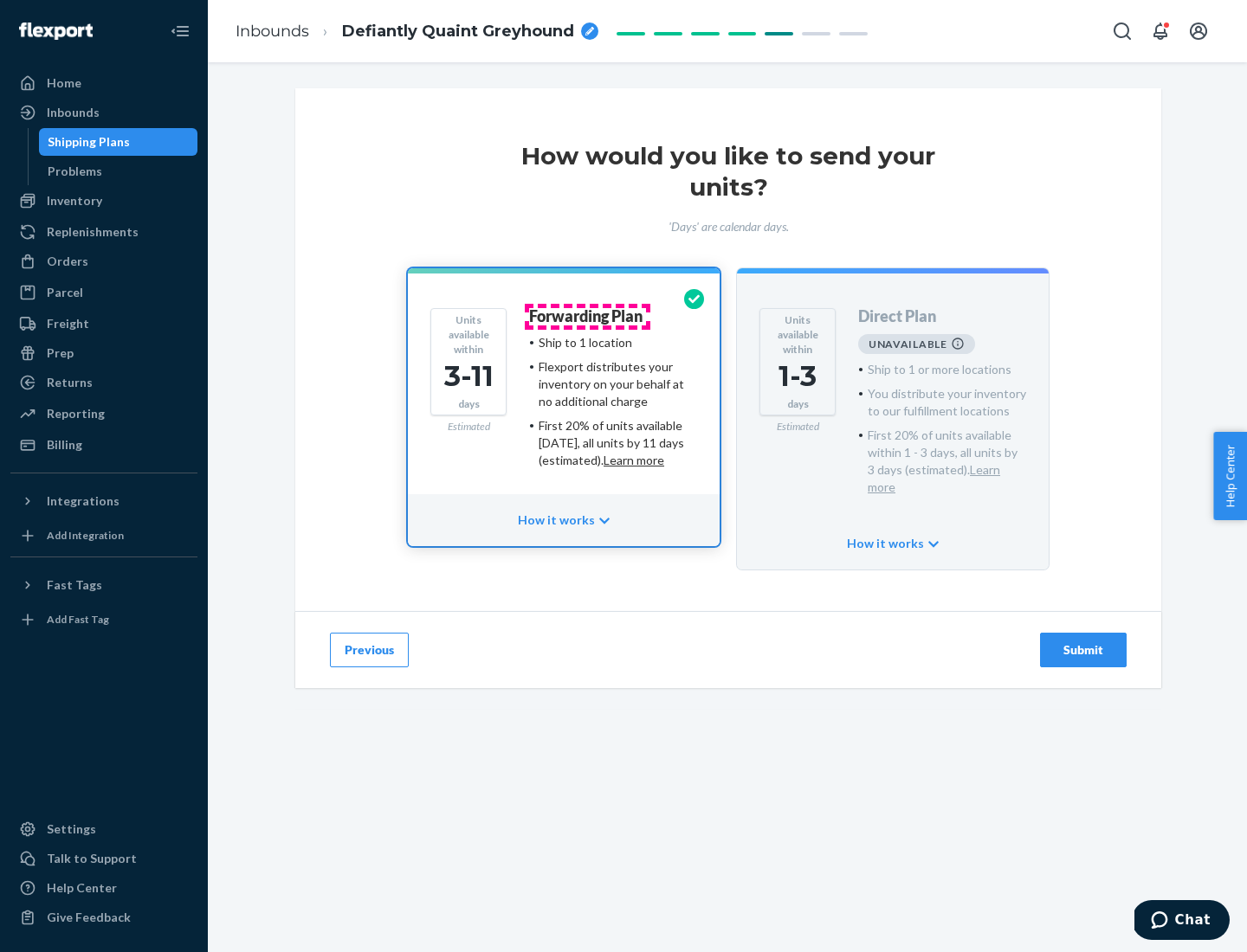
click at [587, 316] on h4 "Forwarding Plan" at bounding box center [585, 316] width 113 height 17
click at [1084, 641] on div "Submit" at bounding box center [1083, 649] width 57 height 17
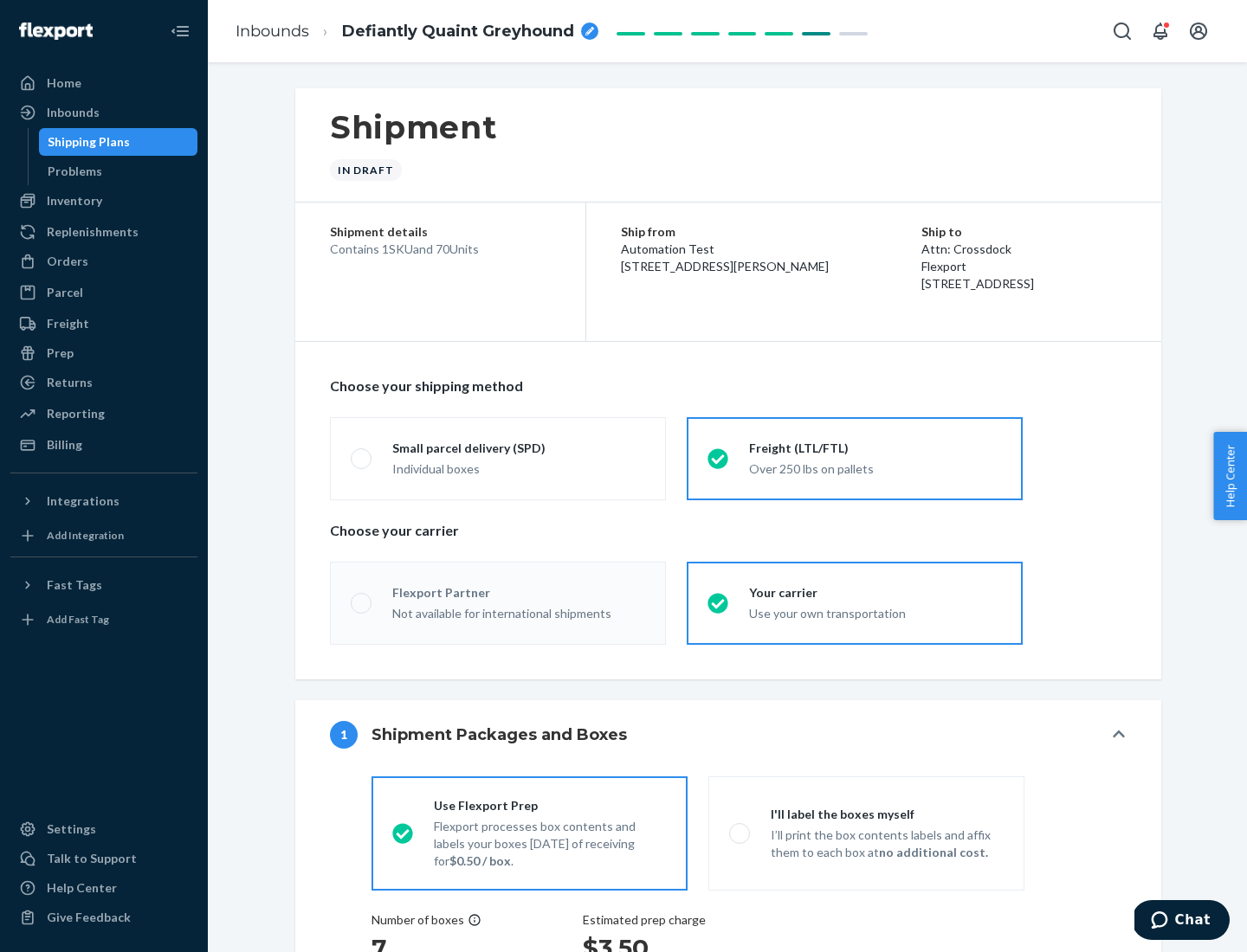
radio input "true"
radio input "false"
radio input "true"
radio input "false"
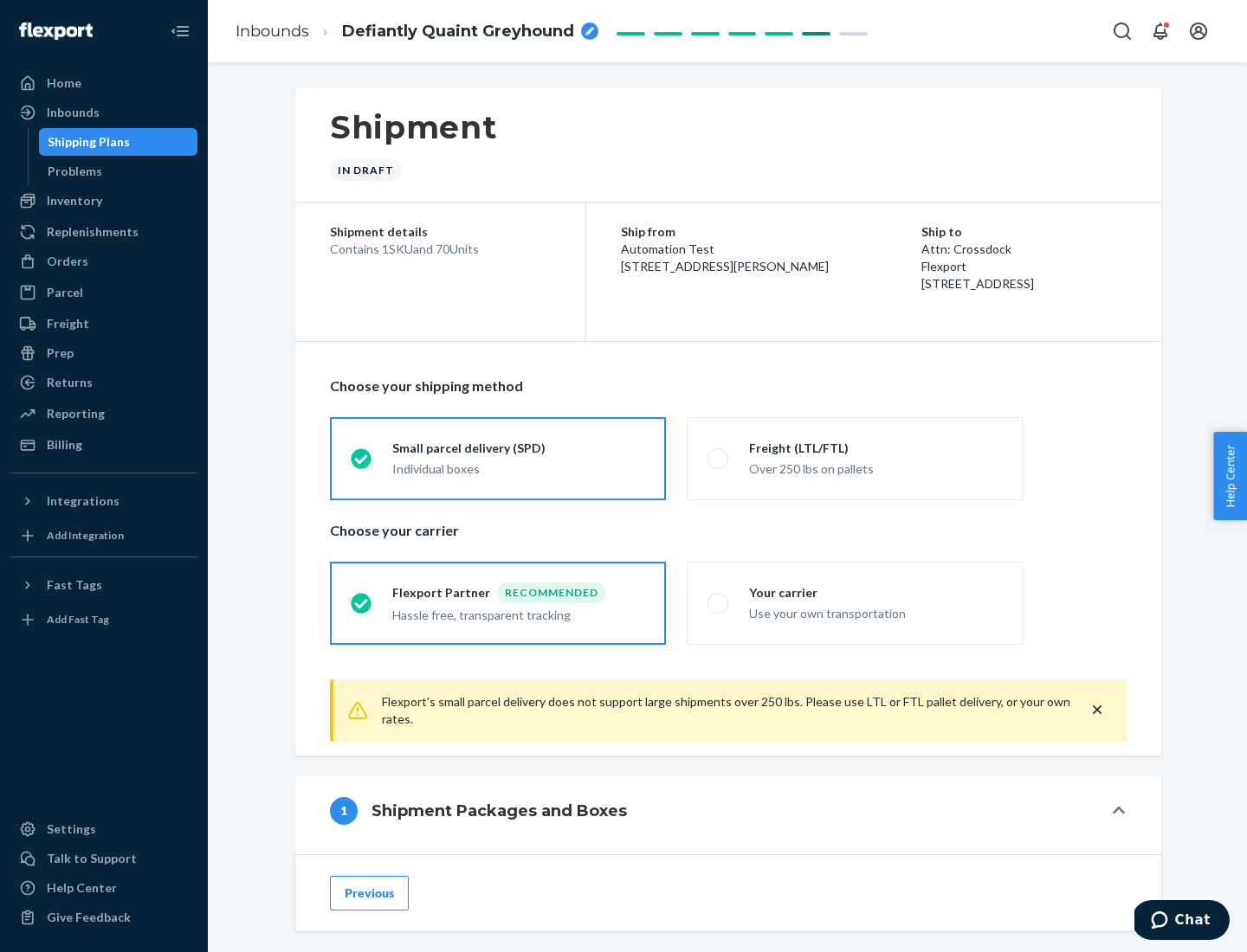
click at [518, 468] on div "Individual boxes" at bounding box center [518, 468] width 253 height 17
click at [362, 464] on input "Small parcel delivery (SPD) Individual boxes" at bounding box center [356, 458] width 11 height 11
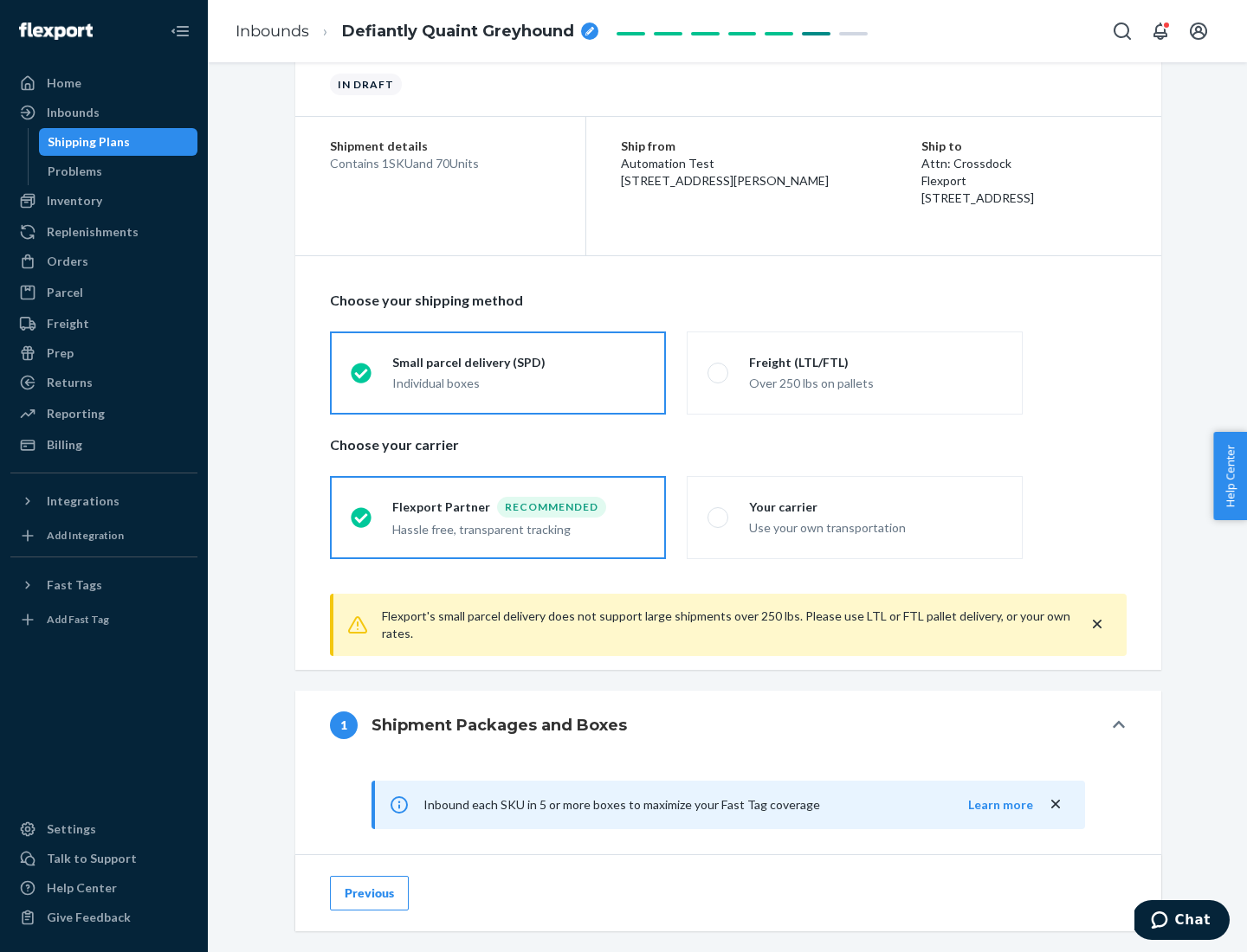
click at [518, 506] on div "Recommended" at bounding box center [552, 507] width 109 height 21
click at [362, 512] on input "Flexport Partner Recommended Hassle free, transparent tracking" at bounding box center [356, 517] width 11 height 11
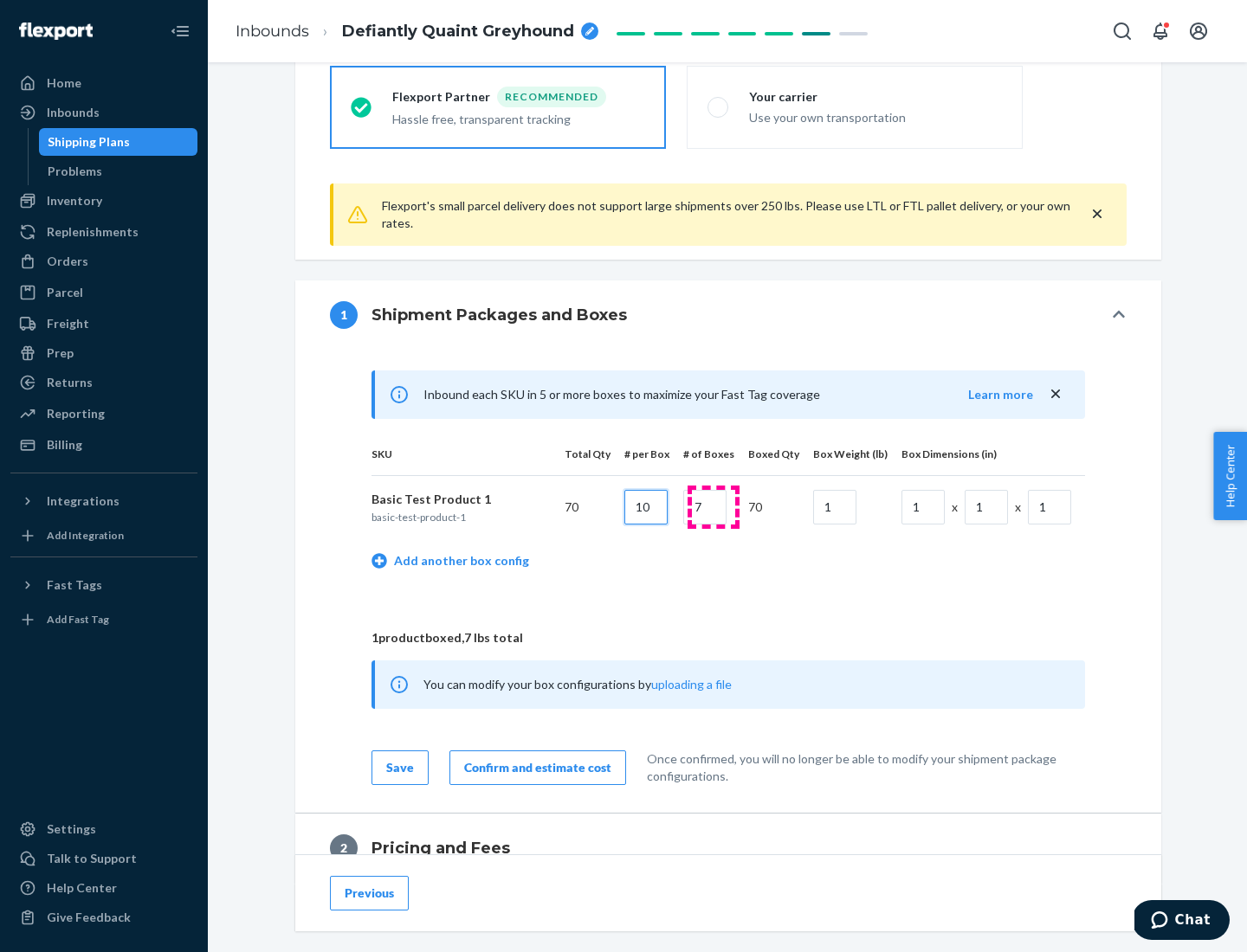
type input "10"
type input "7"
type input "1"
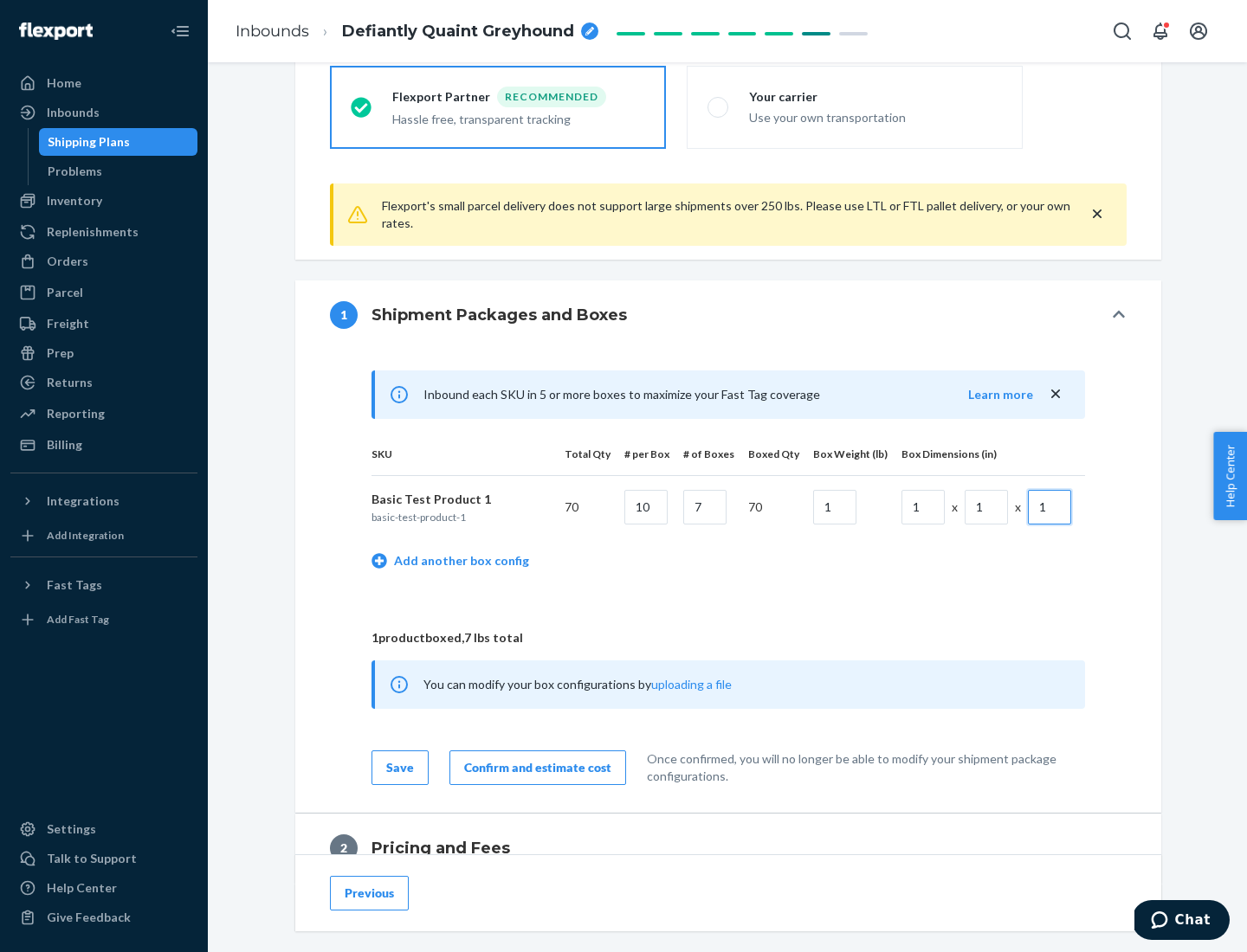
scroll to position [756, 0]
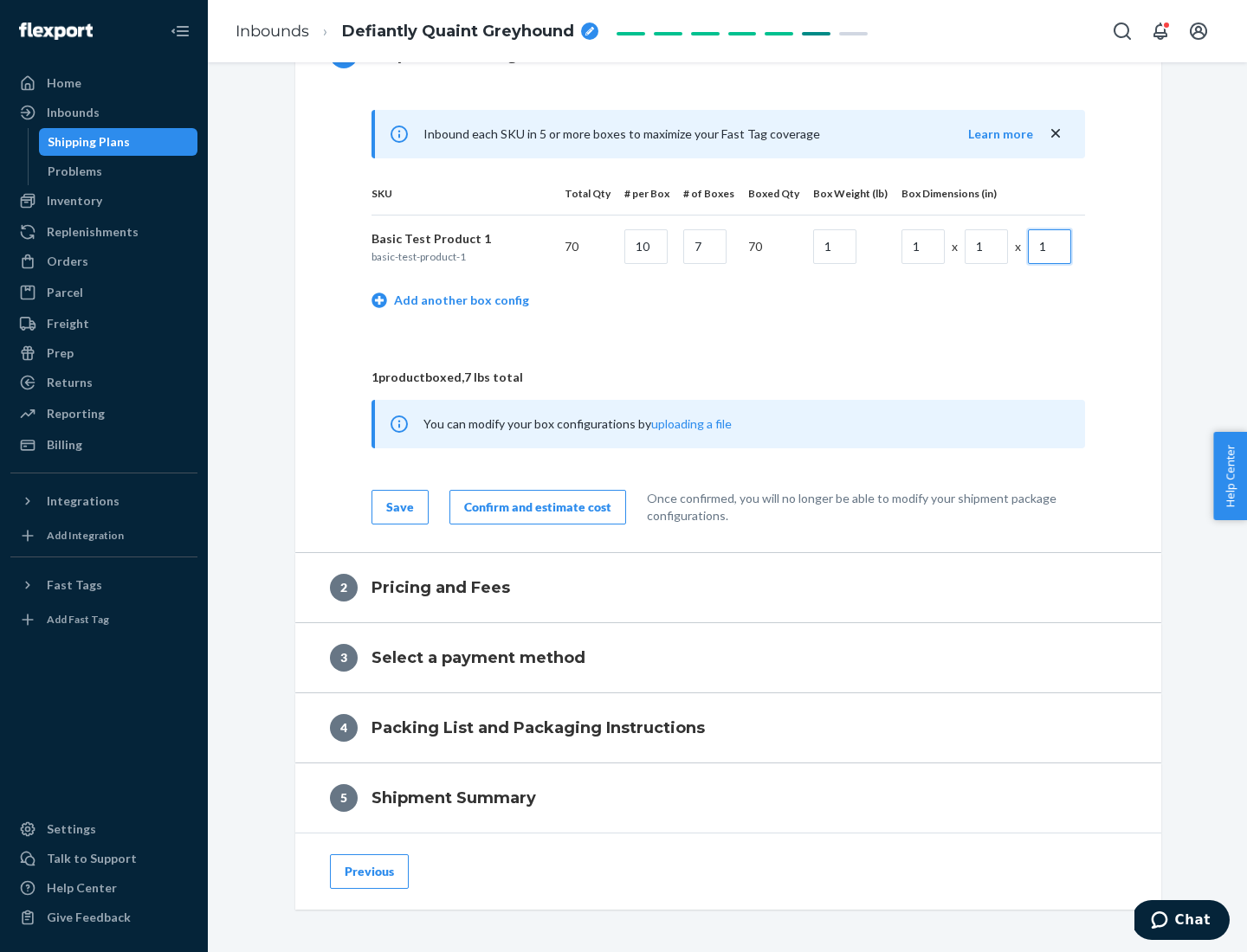
type input "1"
click at [535, 506] on div "Confirm and estimate cost" at bounding box center [537, 506] width 147 height 17
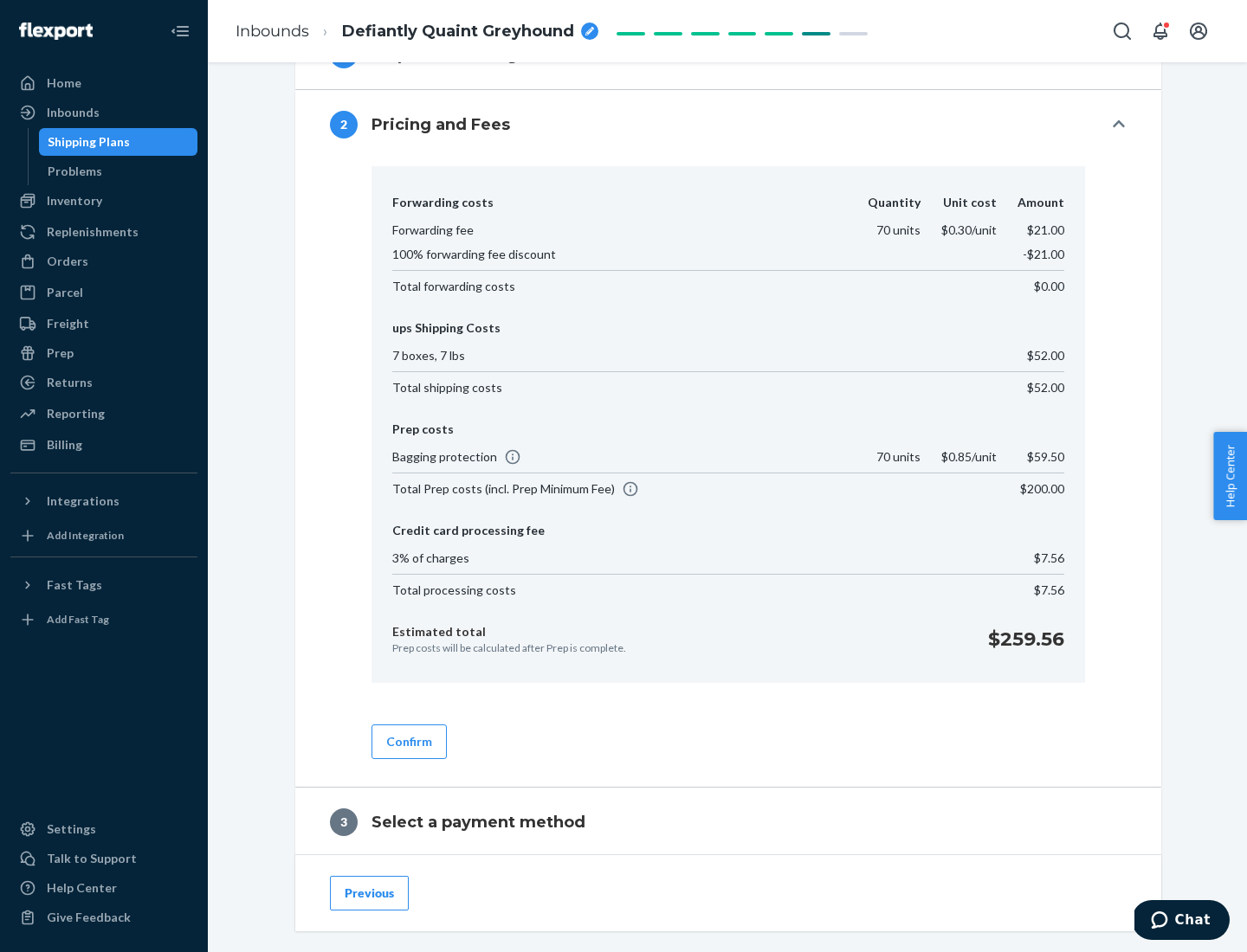
scroll to position [991, 0]
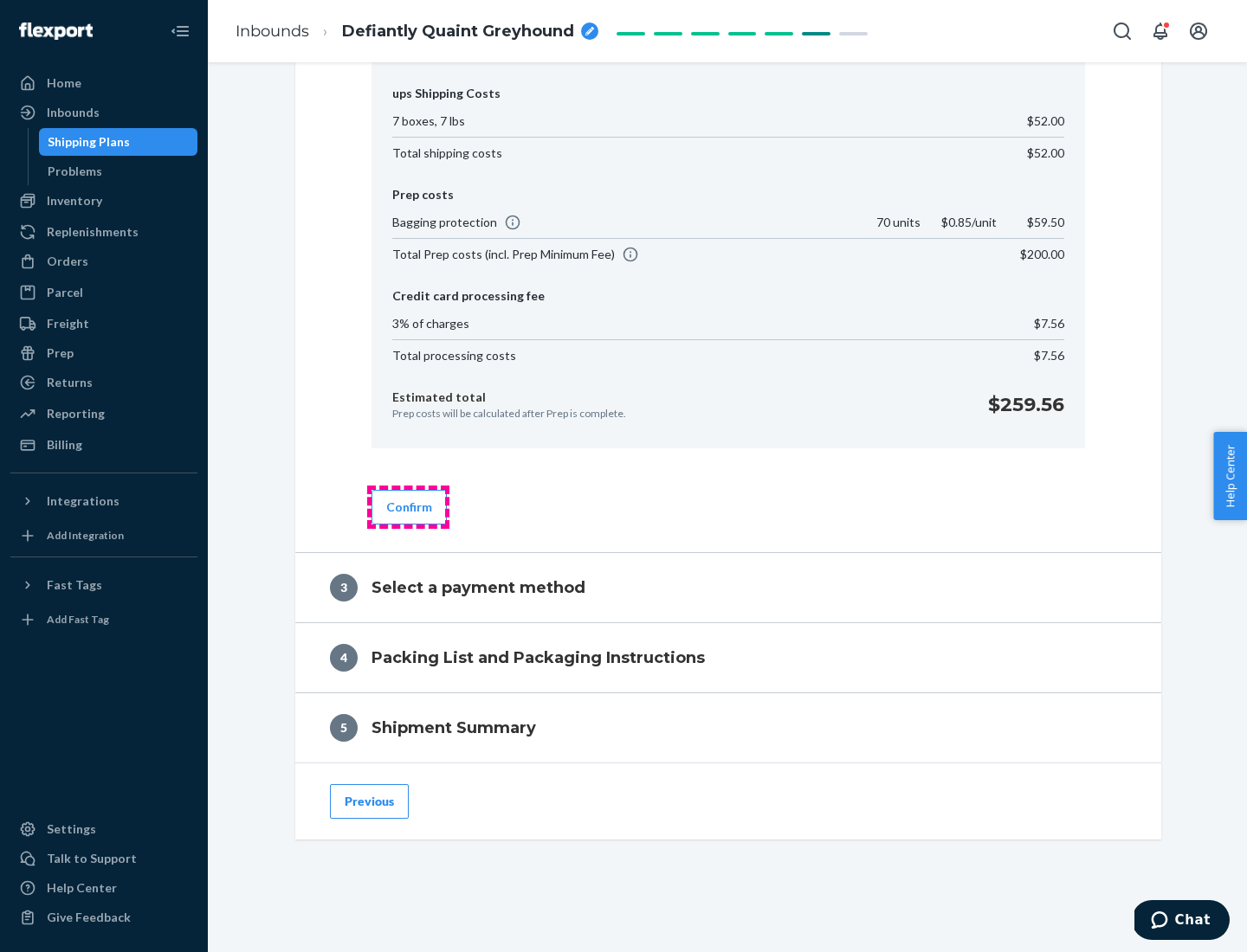
click at [408, 506] on button "Confirm" at bounding box center [409, 507] width 75 height 34
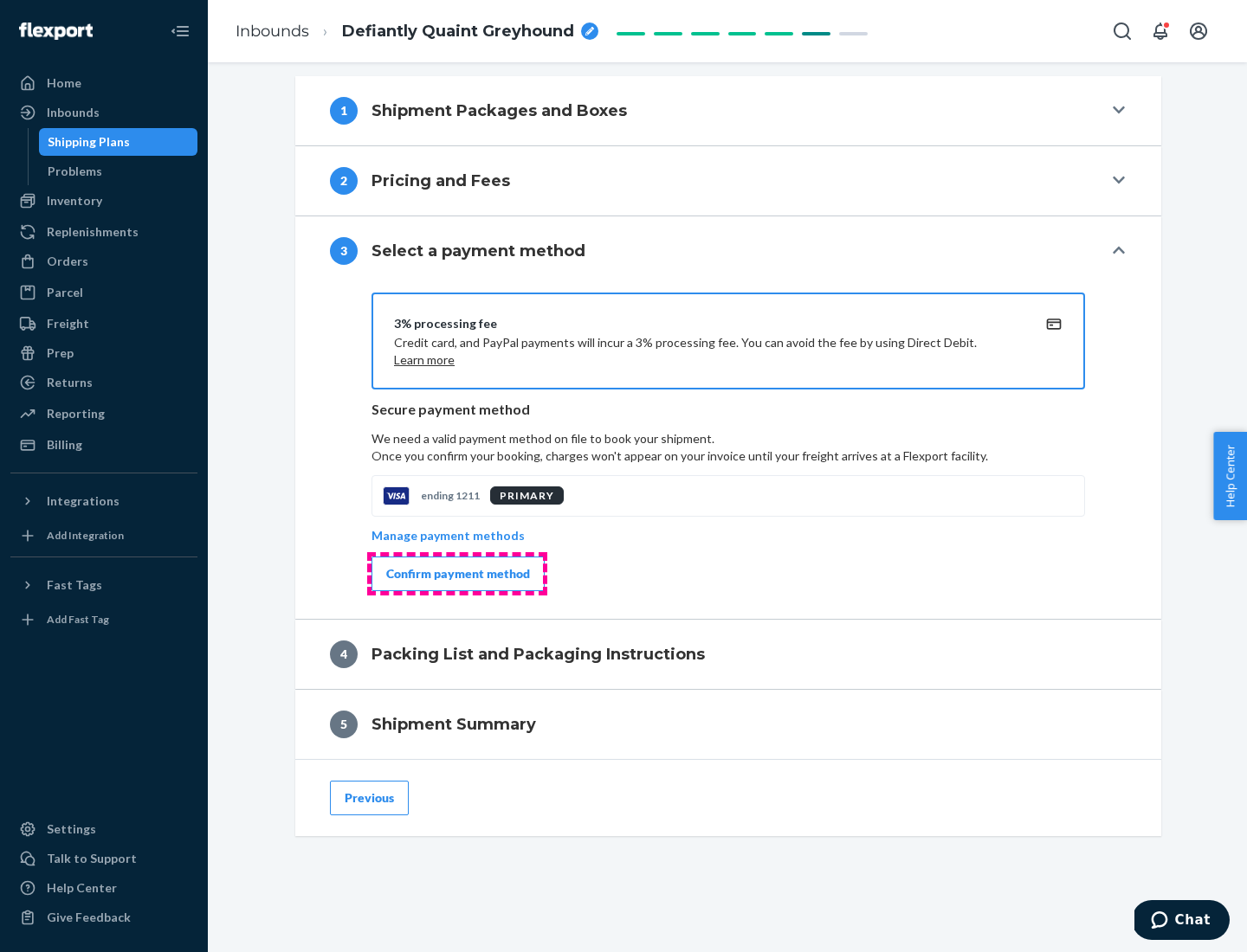
click at [457, 574] on div "Confirm payment method" at bounding box center [458, 573] width 144 height 17
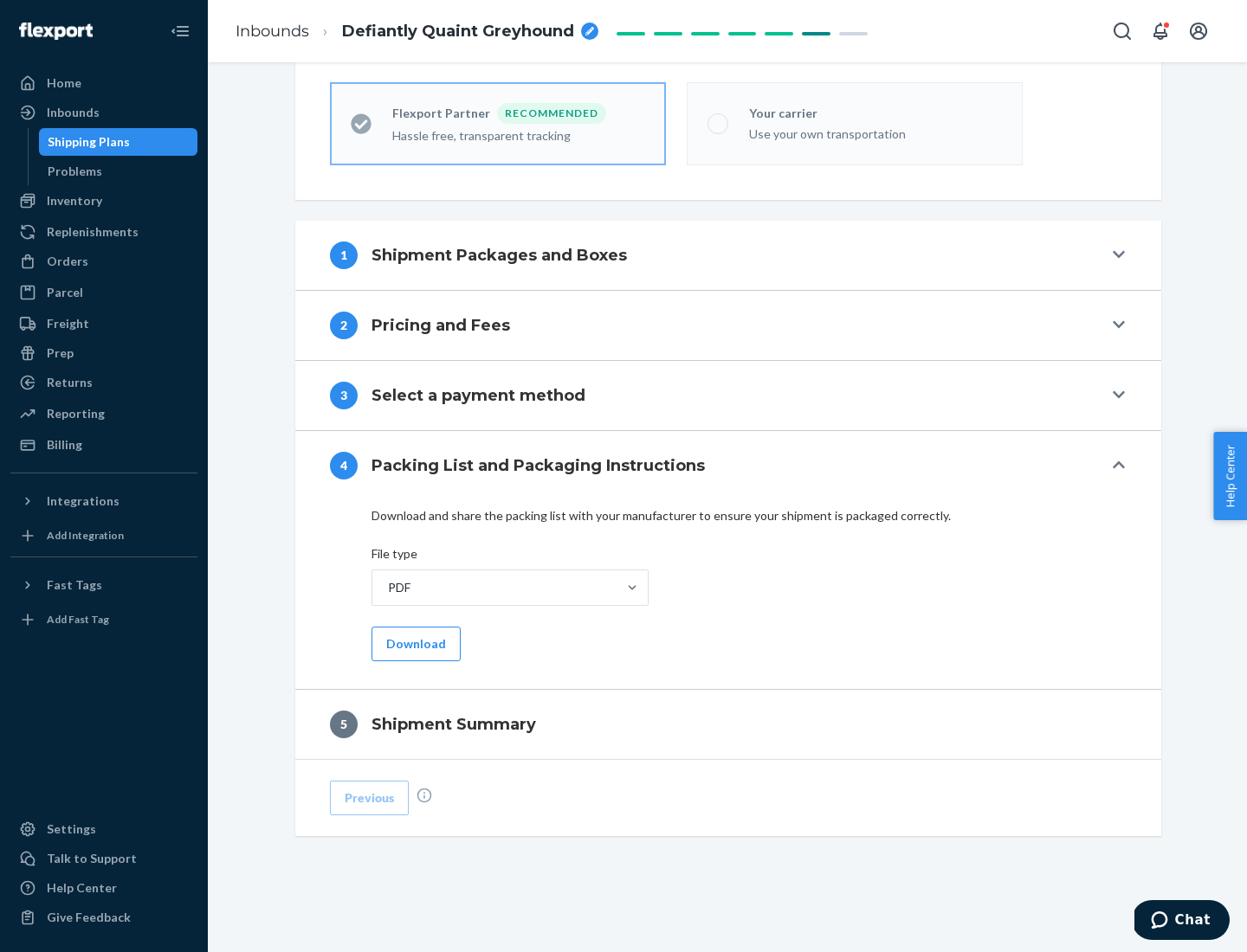
scroll to position [479, 0]
click at [414, 643] on button "Download" at bounding box center [416, 644] width 89 height 34
